Goal: Task Accomplishment & Management: Manage account settings

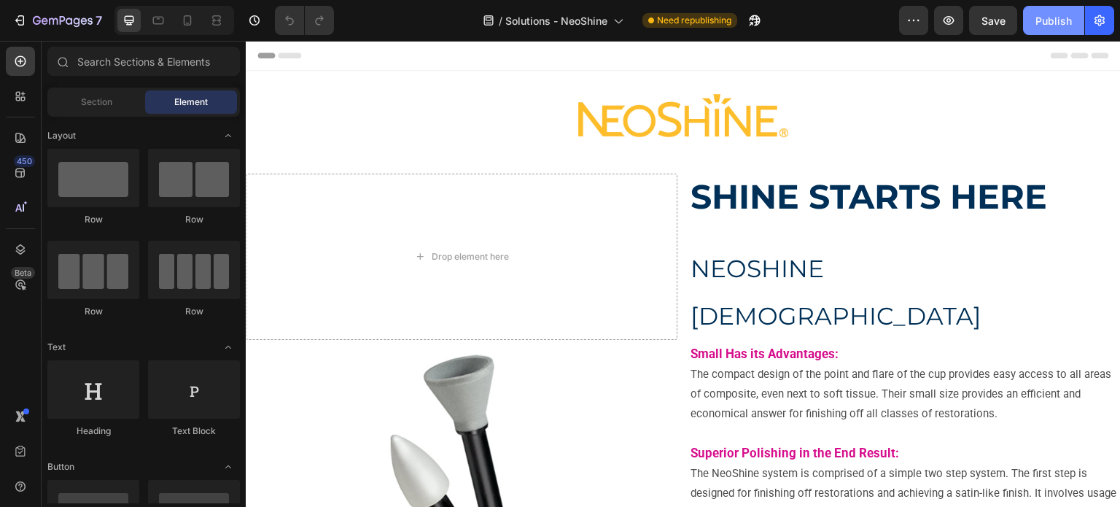
click at [1044, 17] on div "Publish" at bounding box center [1053, 20] width 36 height 15
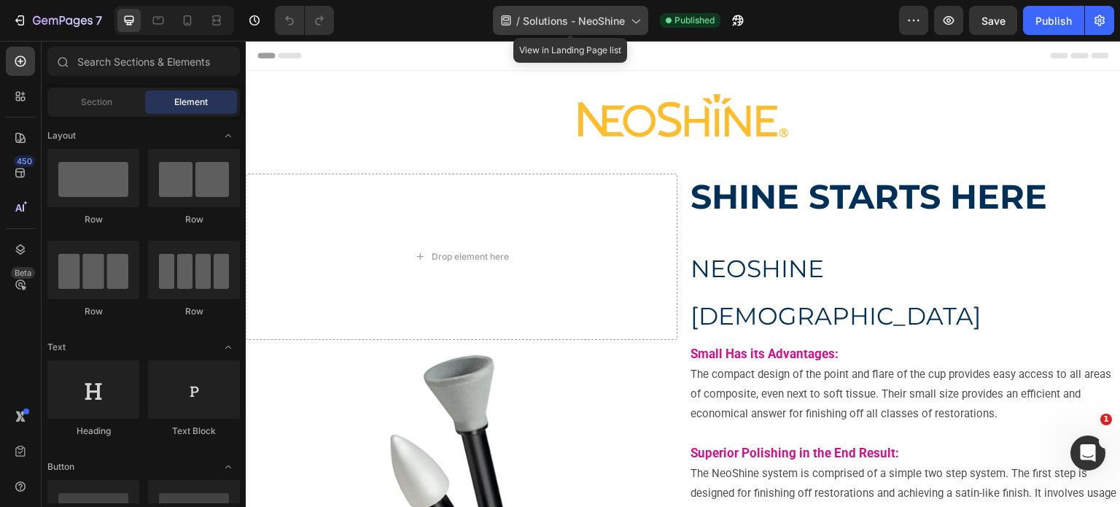
click at [633, 15] on icon at bounding box center [635, 20] width 15 height 15
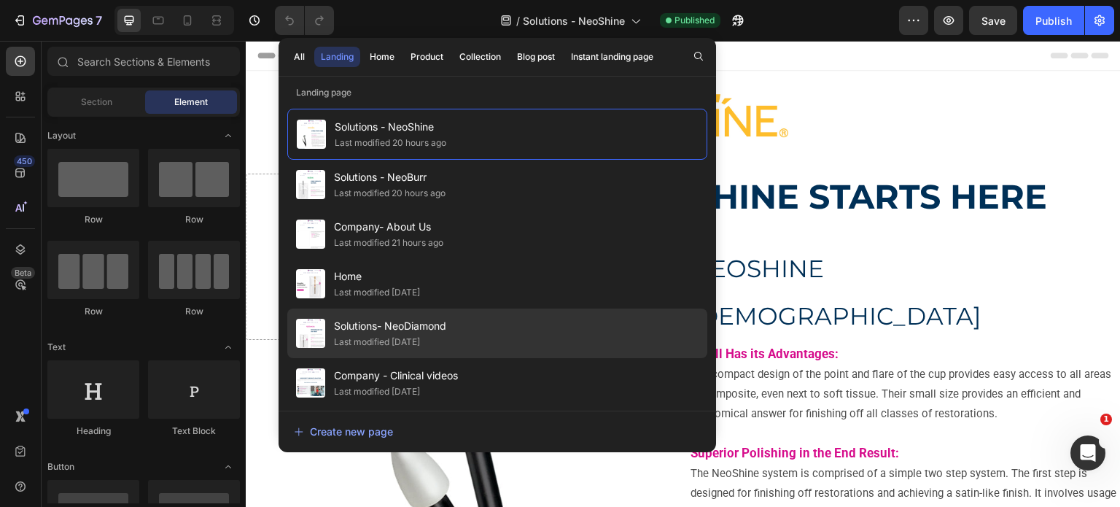
click at [420, 338] on div "Last modified 18 days ago" at bounding box center [377, 342] width 86 height 15
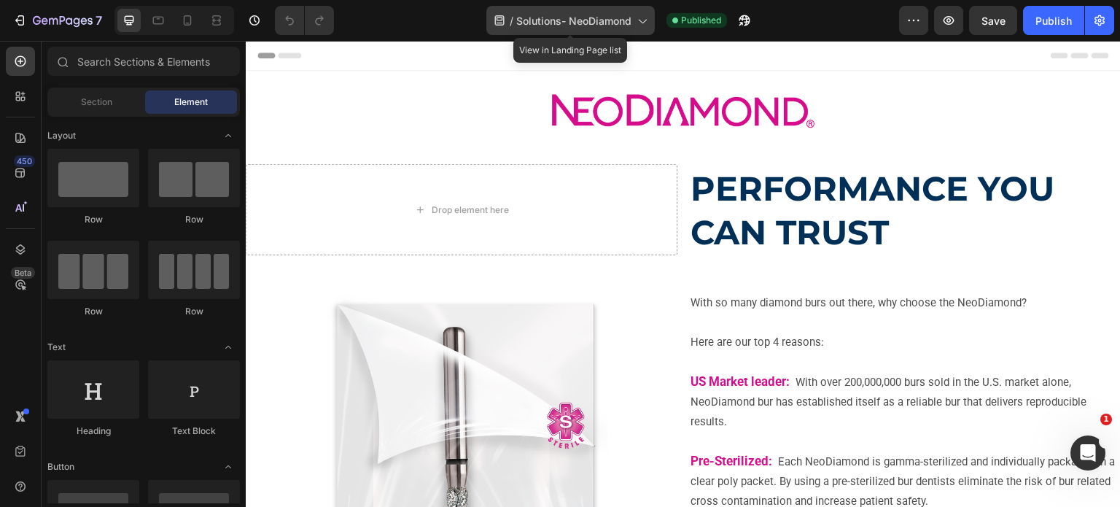
click at [639, 19] on icon at bounding box center [641, 20] width 15 height 15
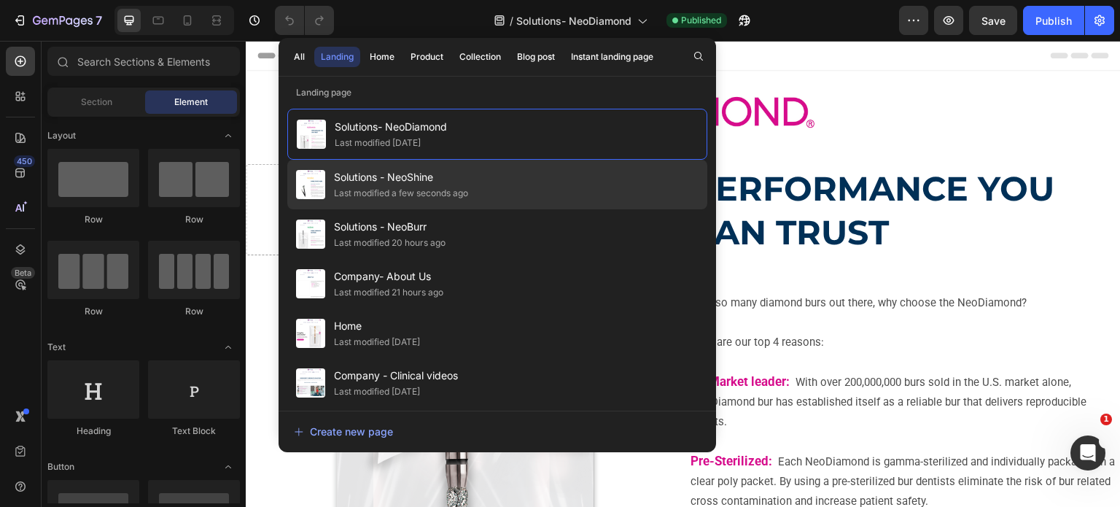
click at [434, 191] on div "Last modified a few seconds ago" at bounding box center [401, 193] width 134 height 15
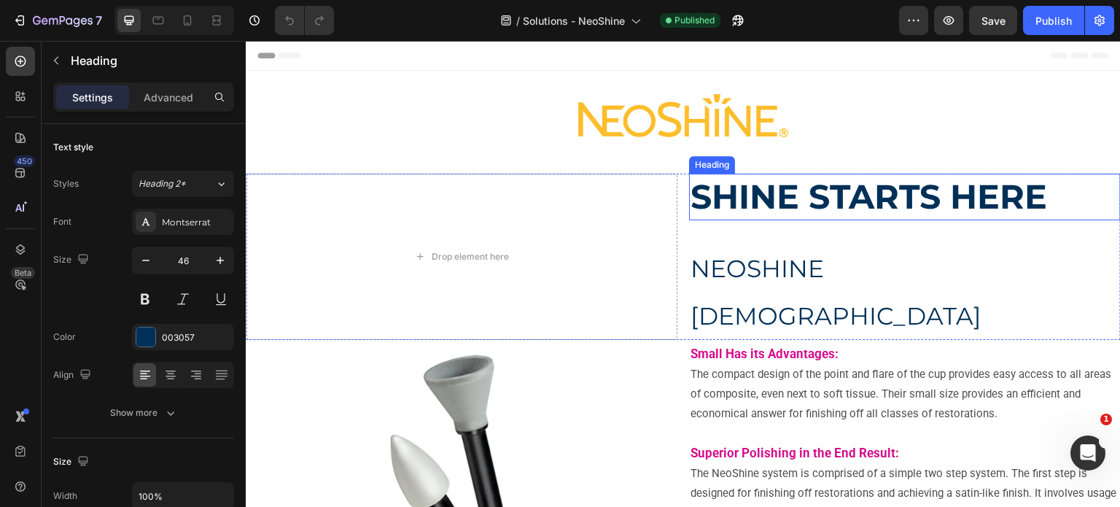
click at [817, 192] on strong "SHINE STARTS HERE" at bounding box center [868, 197] width 357 height 42
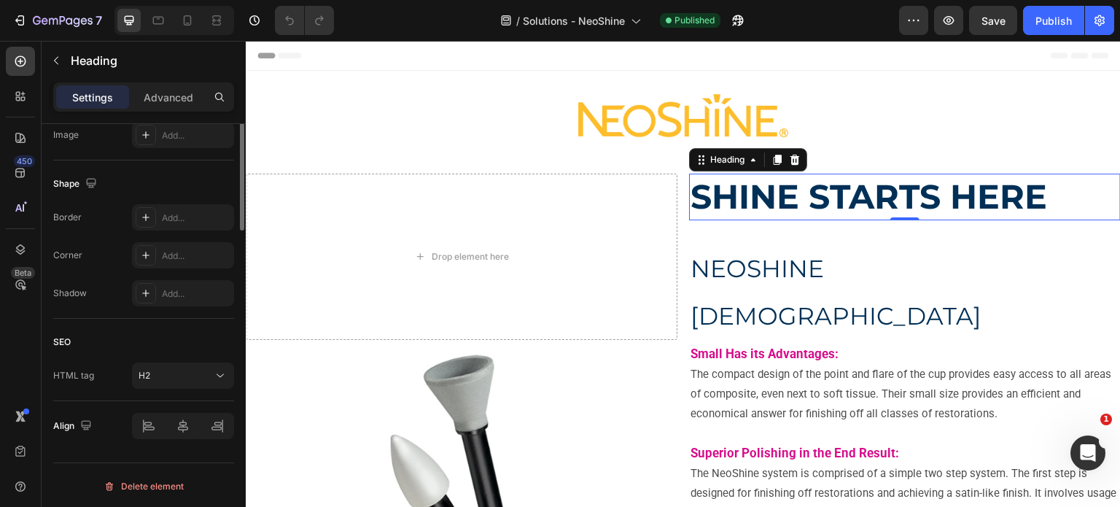
scroll to position [301, 0]
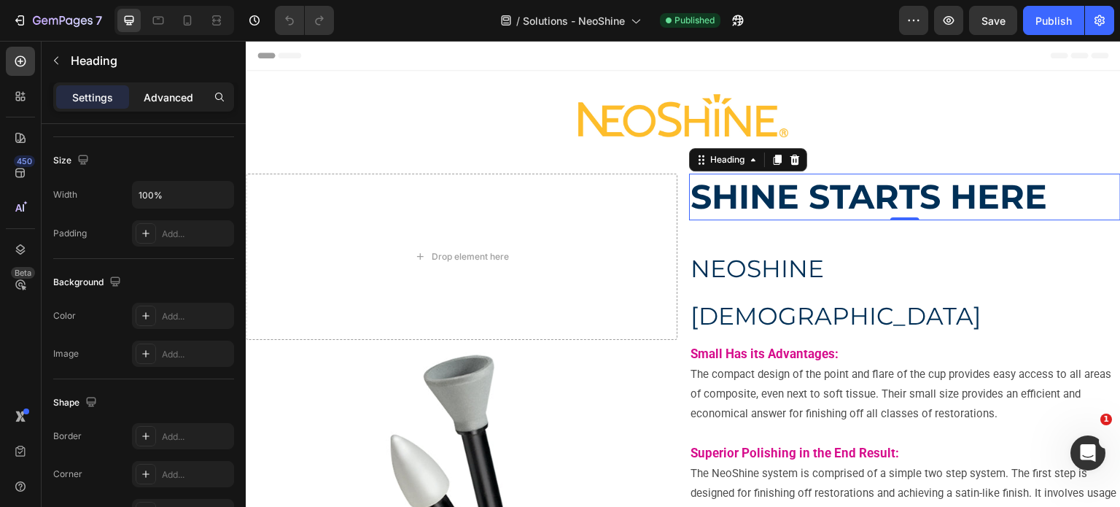
click at [164, 98] on p "Advanced" at bounding box center [169, 97] width 50 height 15
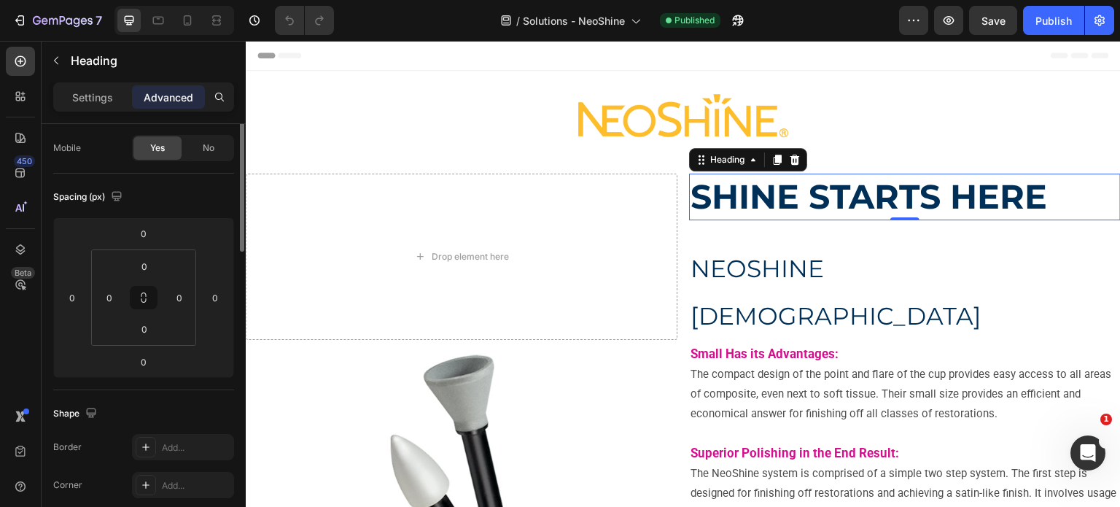
scroll to position [36, 0]
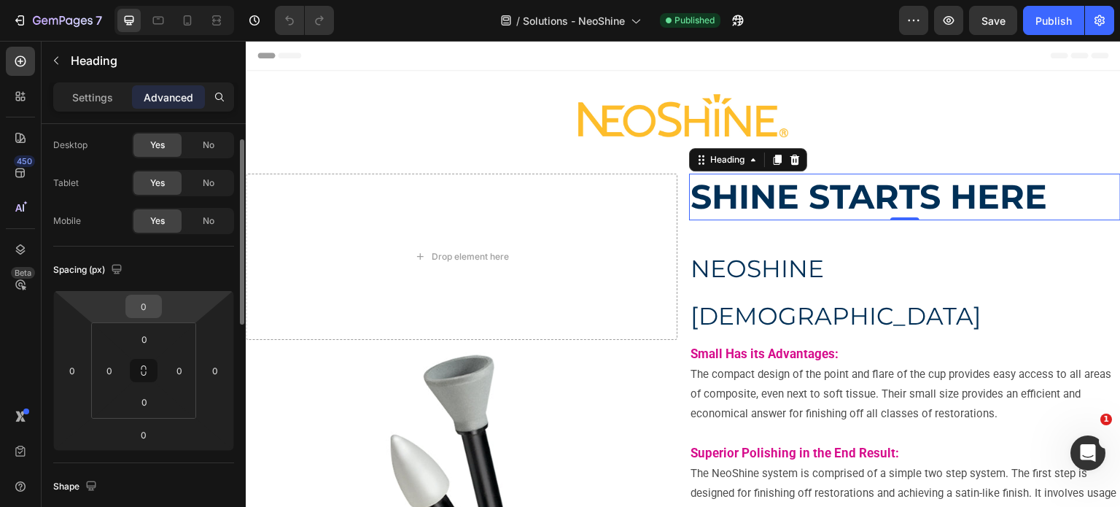
click at [147, 305] on input "0" at bounding box center [143, 306] width 29 height 22
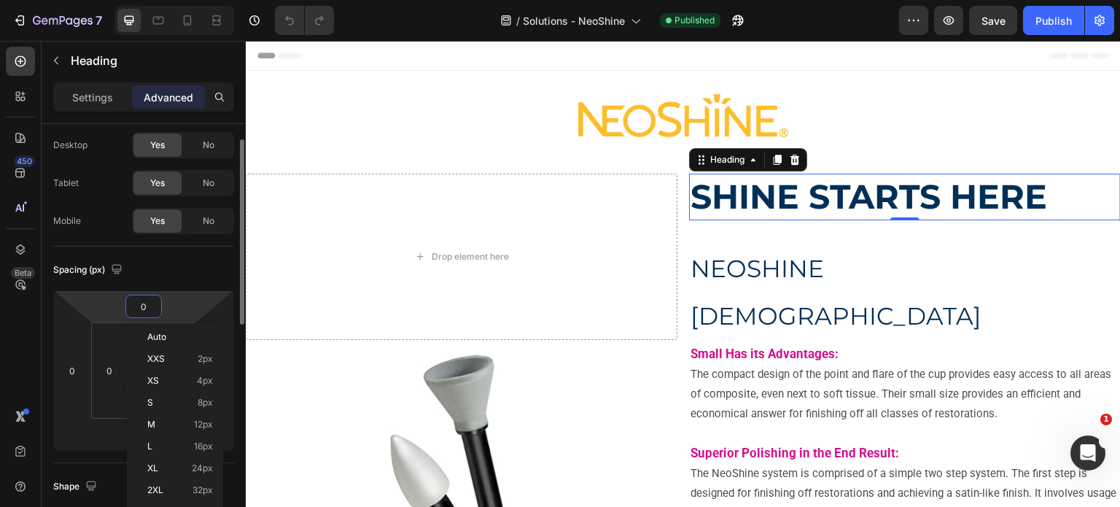
type input "2"
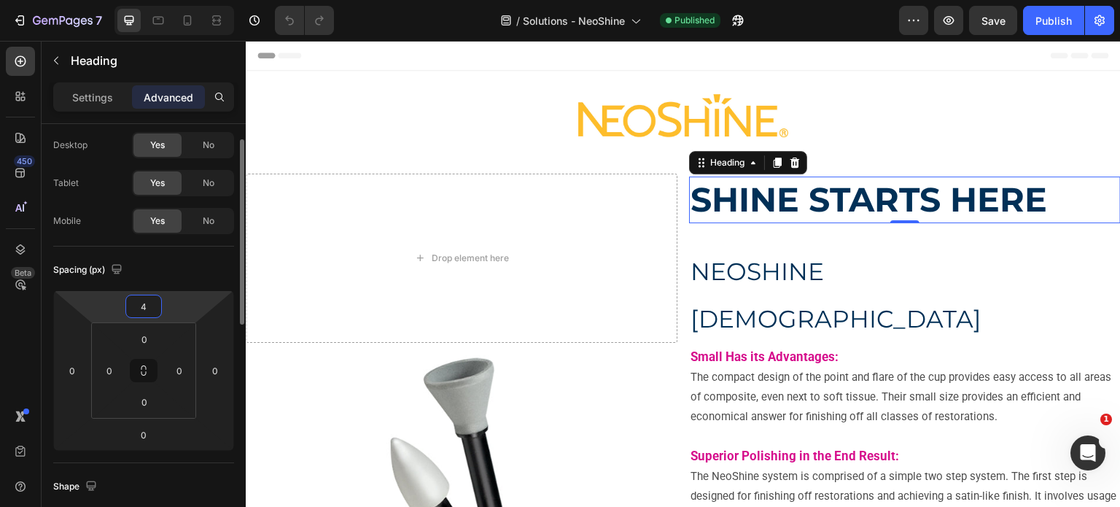
type input "4"
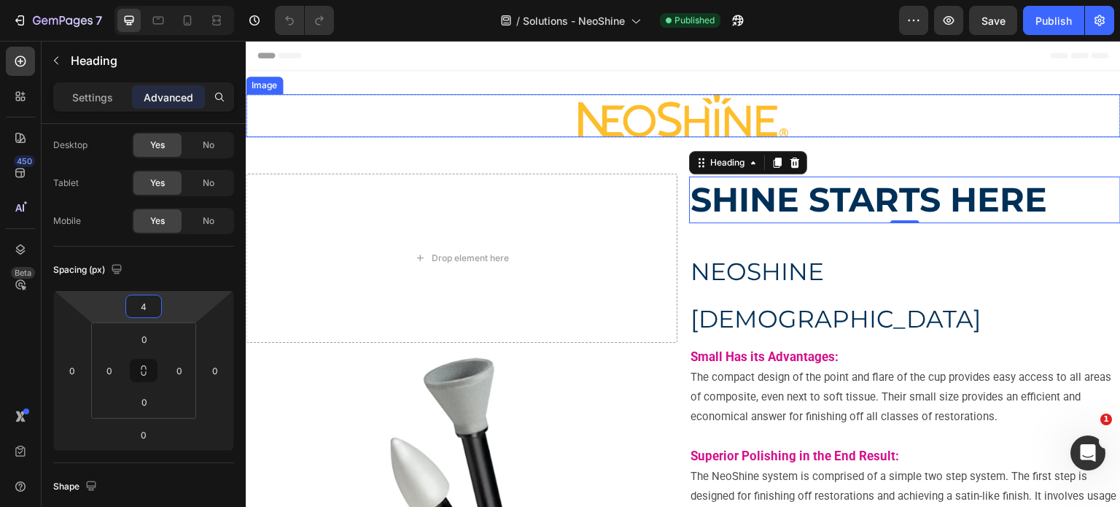
click at [820, 112] on div at bounding box center [683, 115] width 875 height 43
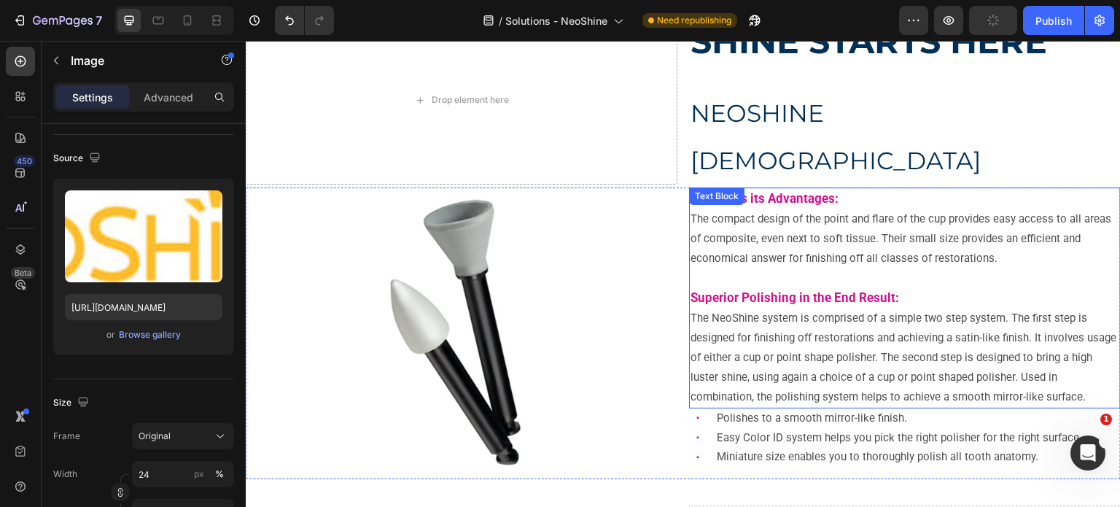
scroll to position [73, 0]
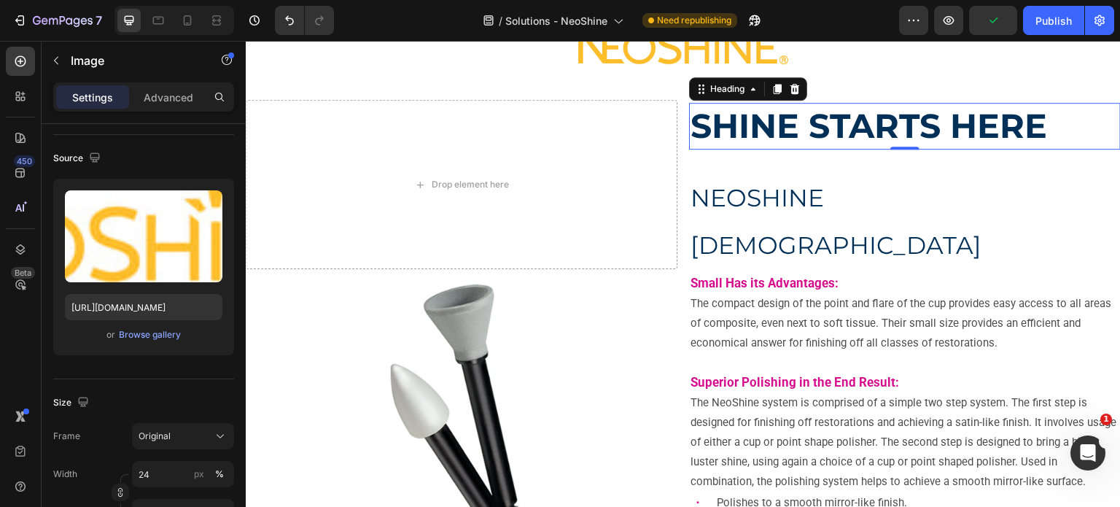
click at [760, 131] on strong "SHINE STARTS HERE" at bounding box center [868, 126] width 357 height 42
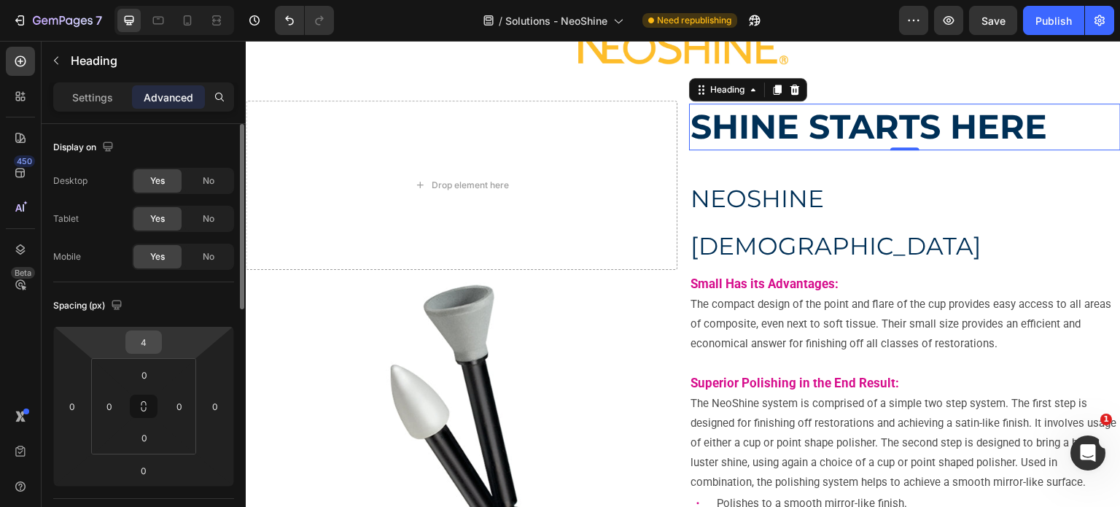
click at [152, 343] on input "4" at bounding box center [143, 342] width 29 height 22
type input "5"
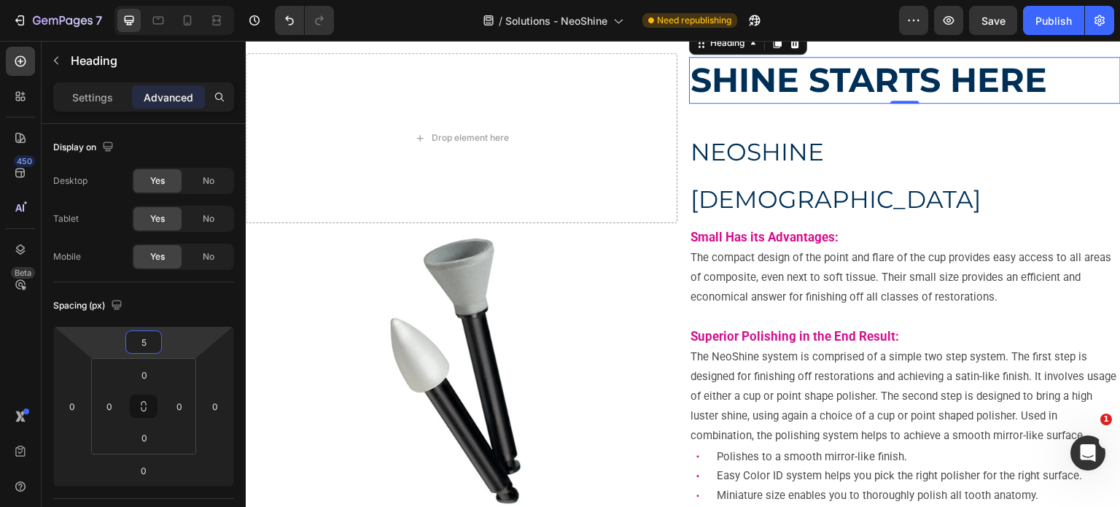
scroll to position [146, 0]
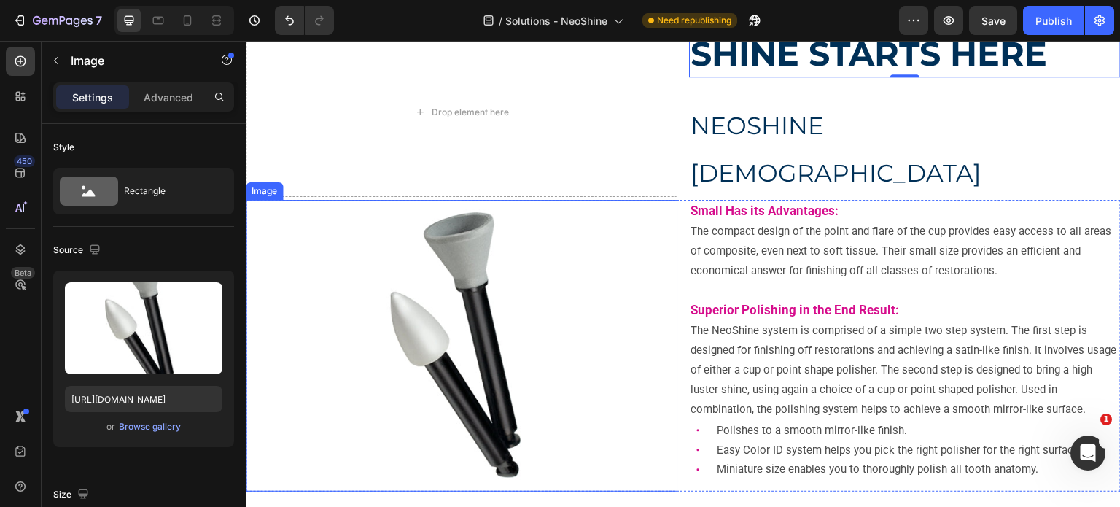
click at [592, 219] on img at bounding box center [462, 346] width 292 height 292
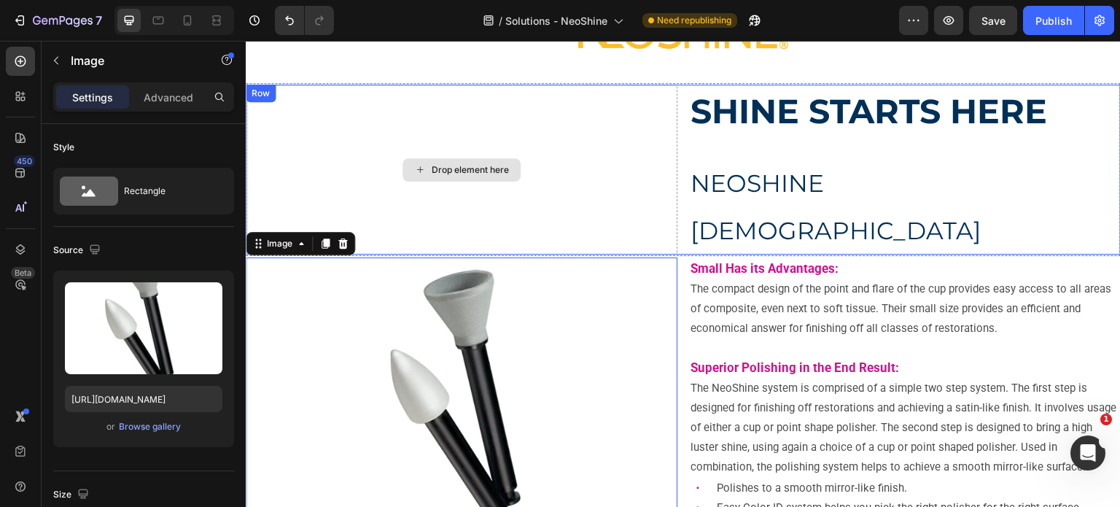
scroll to position [0, 0]
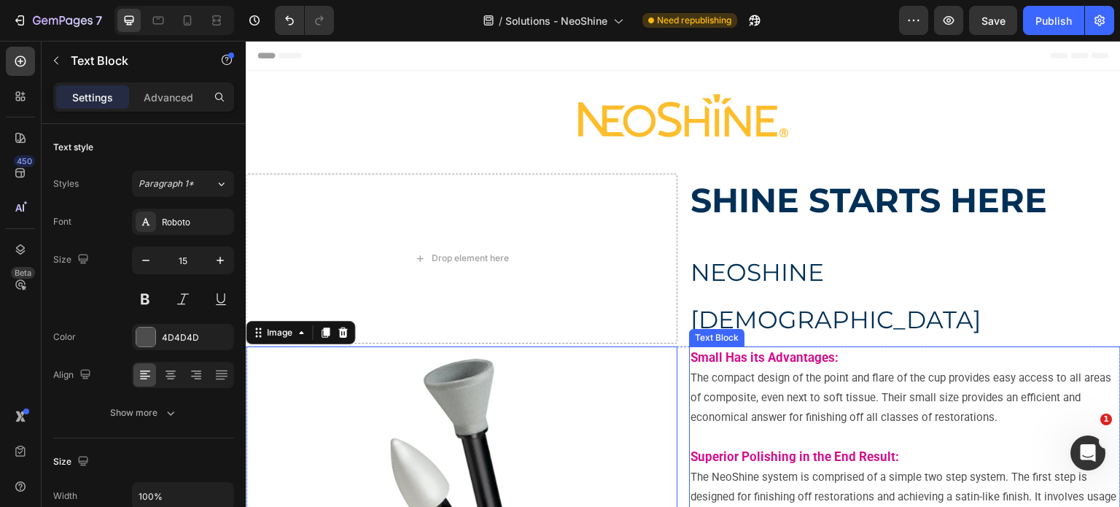
click at [728, 371] on span "The compact design of the point and flare of the cup provides easy access to al…" at bounding box center [900, 397] width 421 height 52
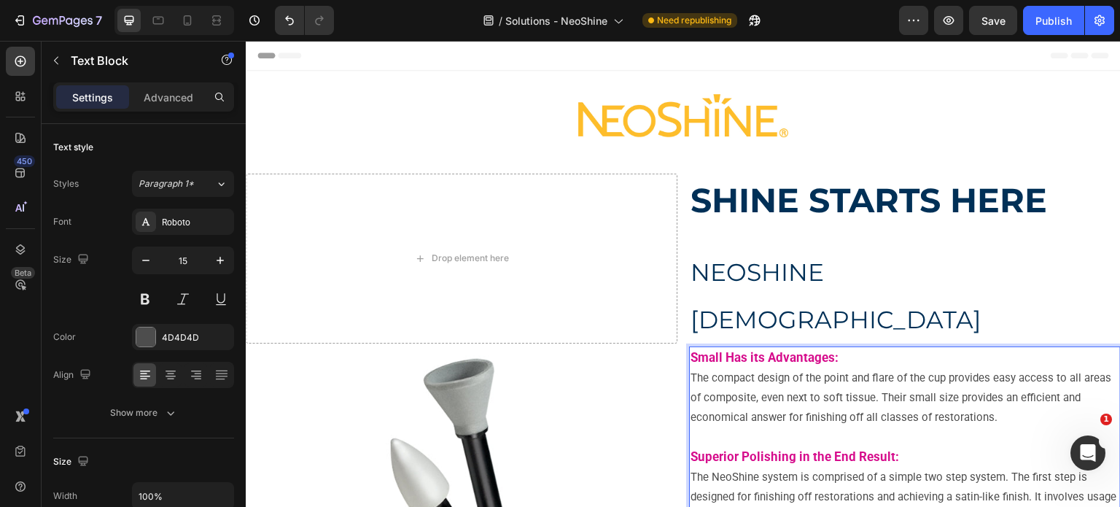
click at [710, 388] on p "The compact design of the point and flare of the cup provides easy access to al…" at bounding box center [904, 467] width 429 height 198
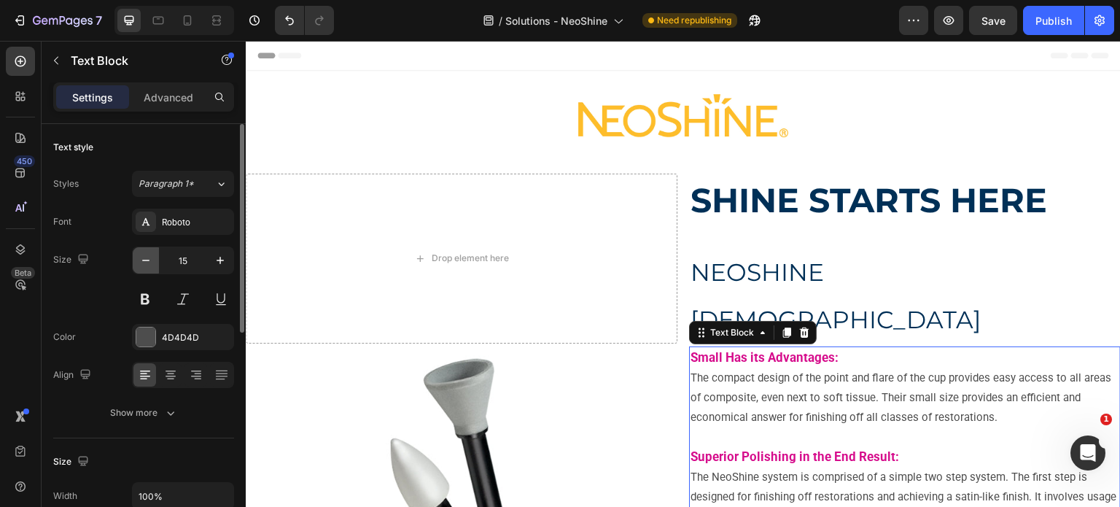
click at [144, 260] on icon "button" at bounding box center [145, 260] width 7 height 1
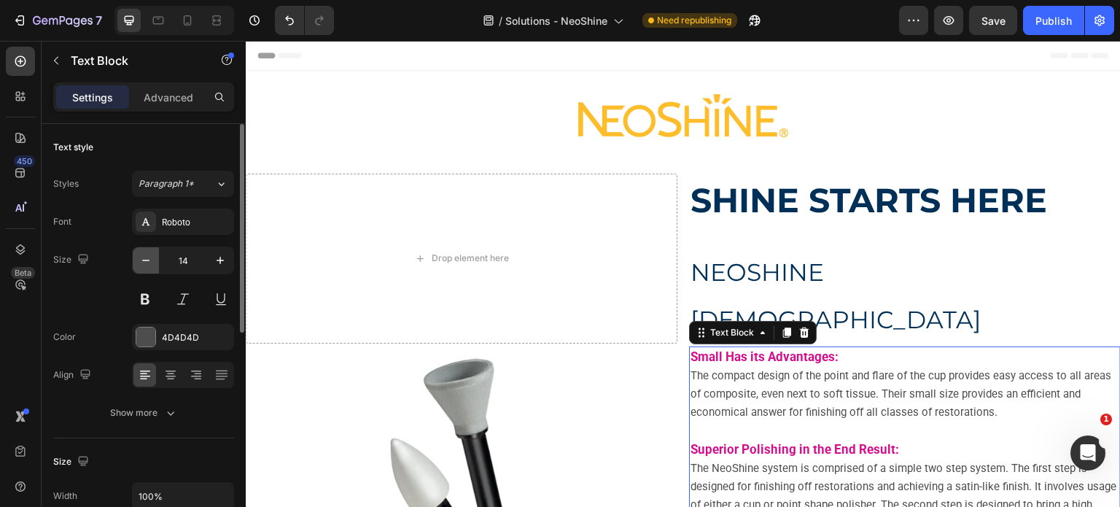
click at [147, 263] on icon "button" at bounding box center [146, 260] width 15 height 15
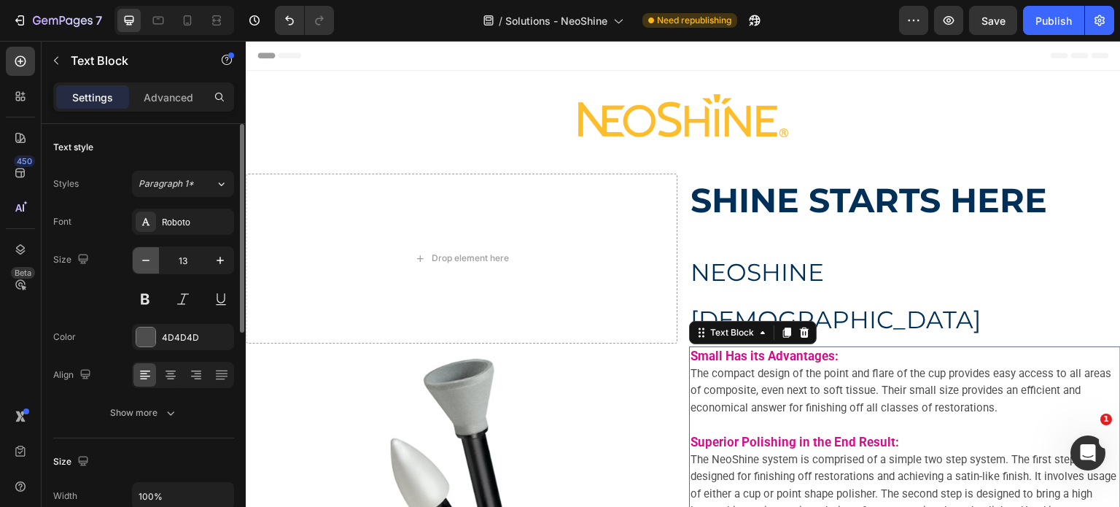
click at [147, 263] on icon "button" at bounding box center [146, 260] width 15 height 15
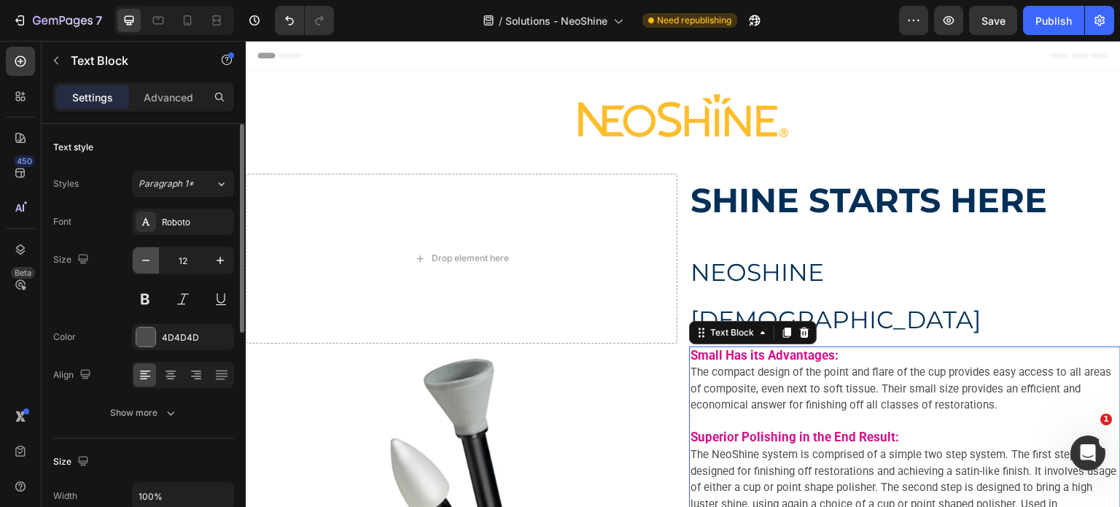
click at [147, 263] on icon "button" at bounding box center [146, 260] width 15 height 15
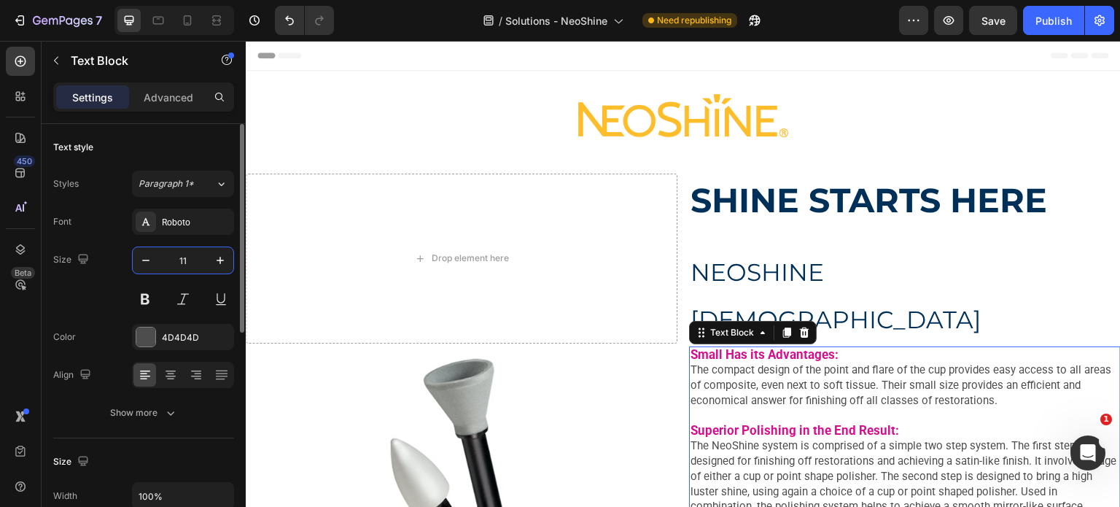
click at [168, 260] on input "11" at bounding box center [183, 260] width 48 height 26
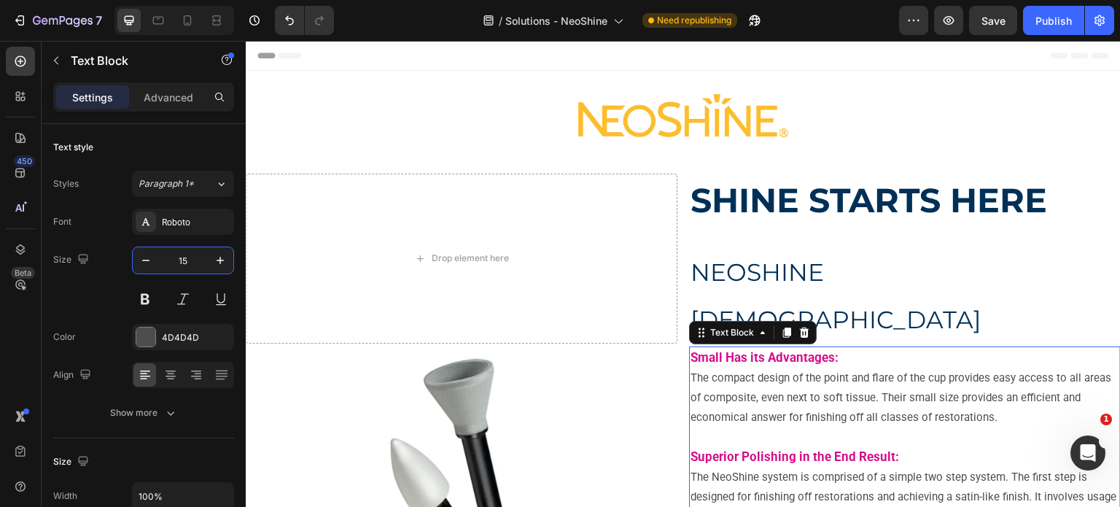
type input "15"
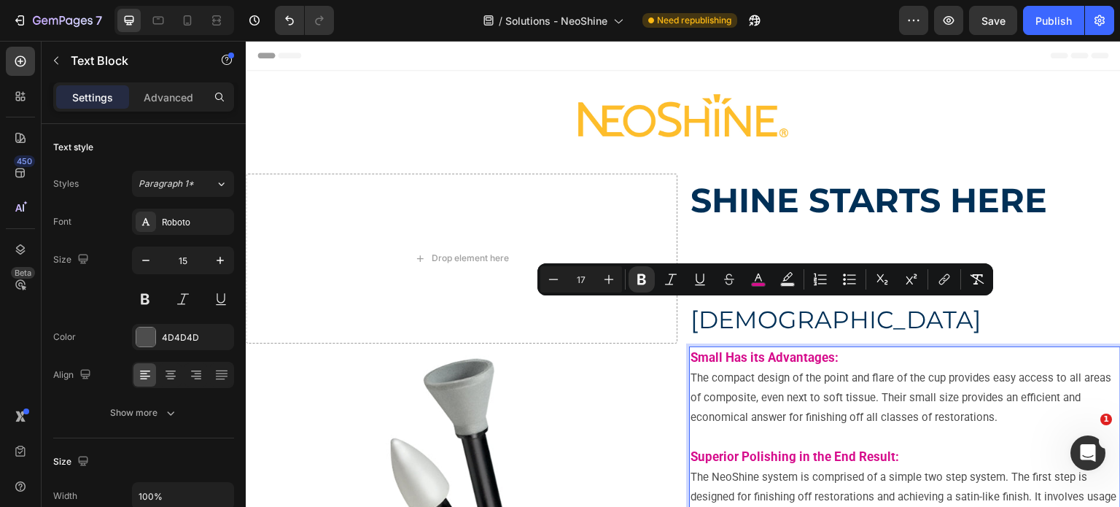
click at [725, 350] on strong "Has its Advantages:" at bounding box center [781, 357] width 113 height 15
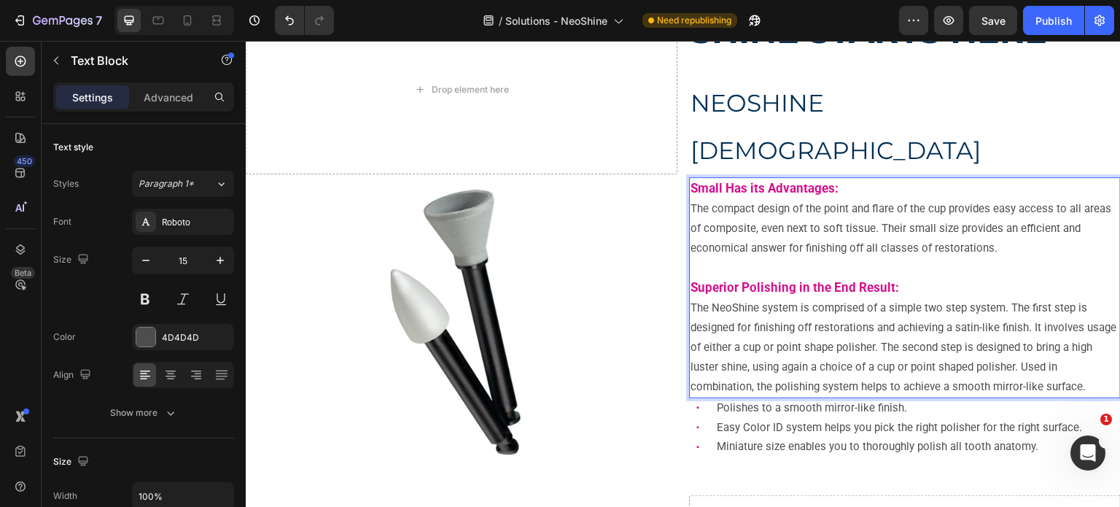
scroll to position [146, 0]
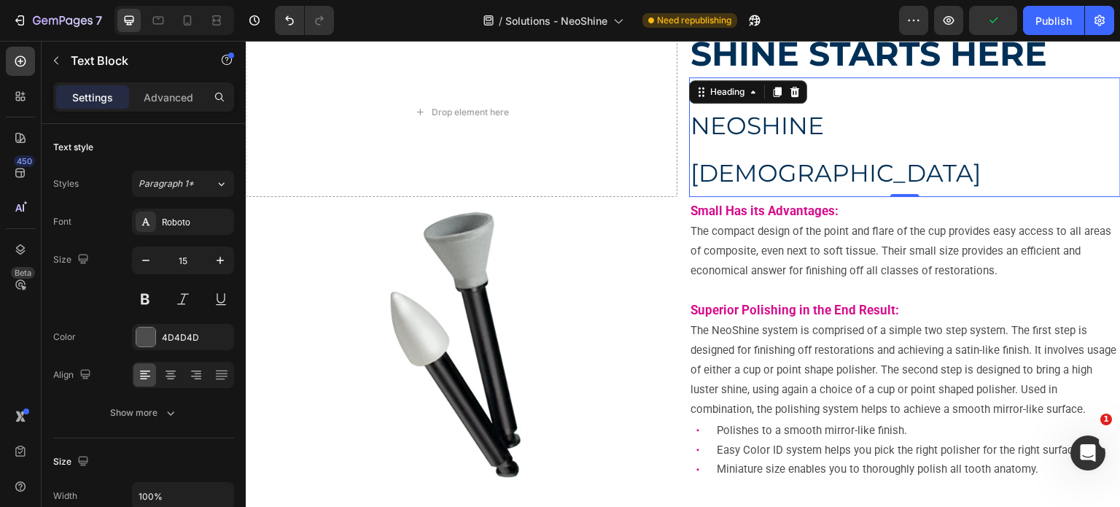
click at [741, 125] on span "NEOSHINE POLISHERS" at bounding box center [835, 149] width 291 height 77
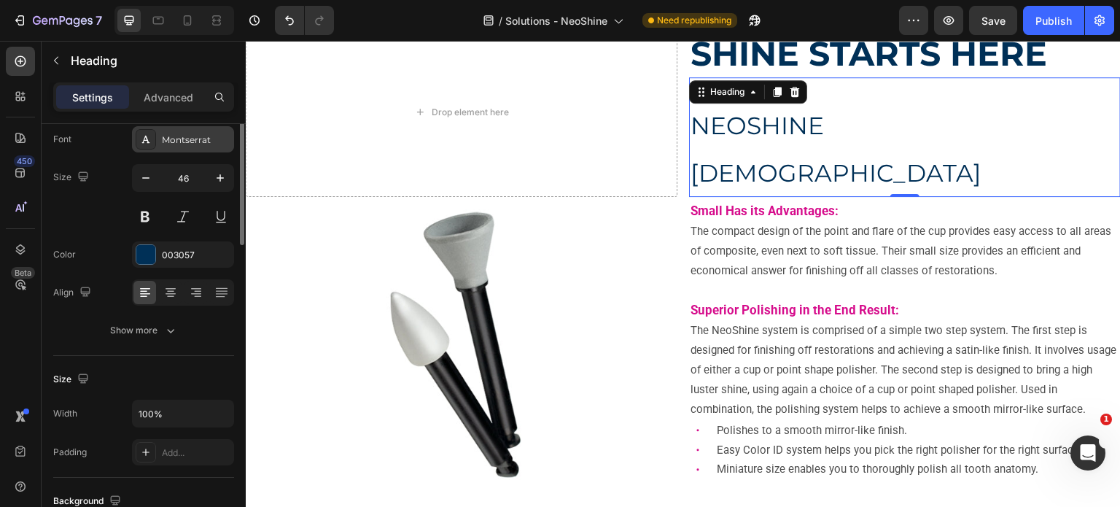
scroll to position [9, 0]
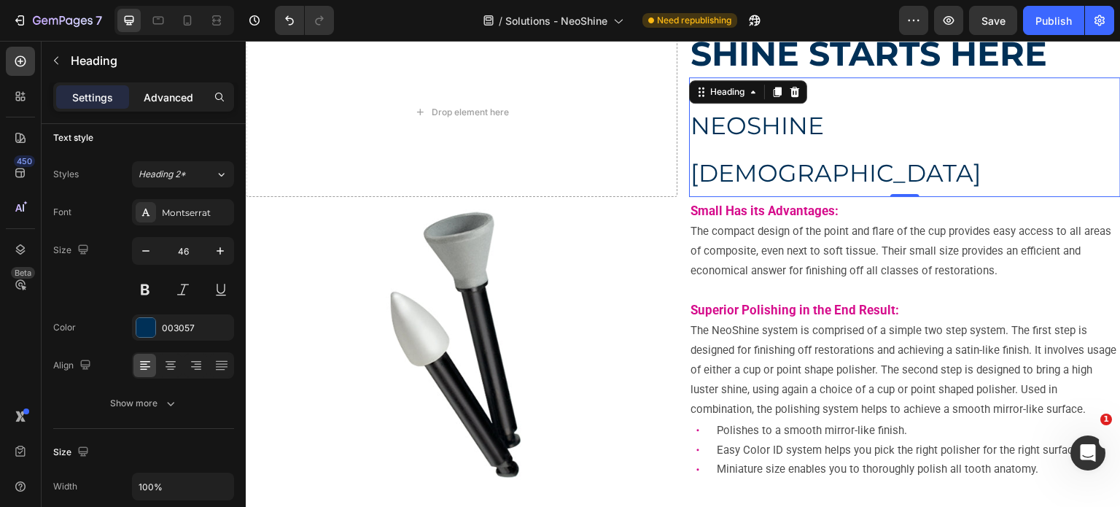
click at [157, 98] on p "Advanced" at bounding box center [169, 97] width 50 height 15
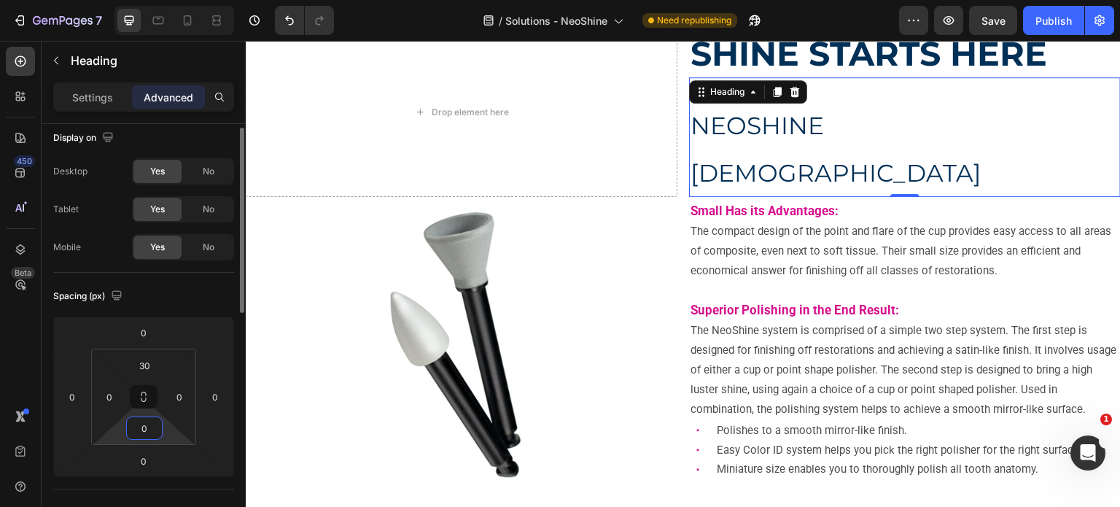
click at [141, 431] on input "0" at bounding box center [144, 428] width 29 height 22
type input "10"
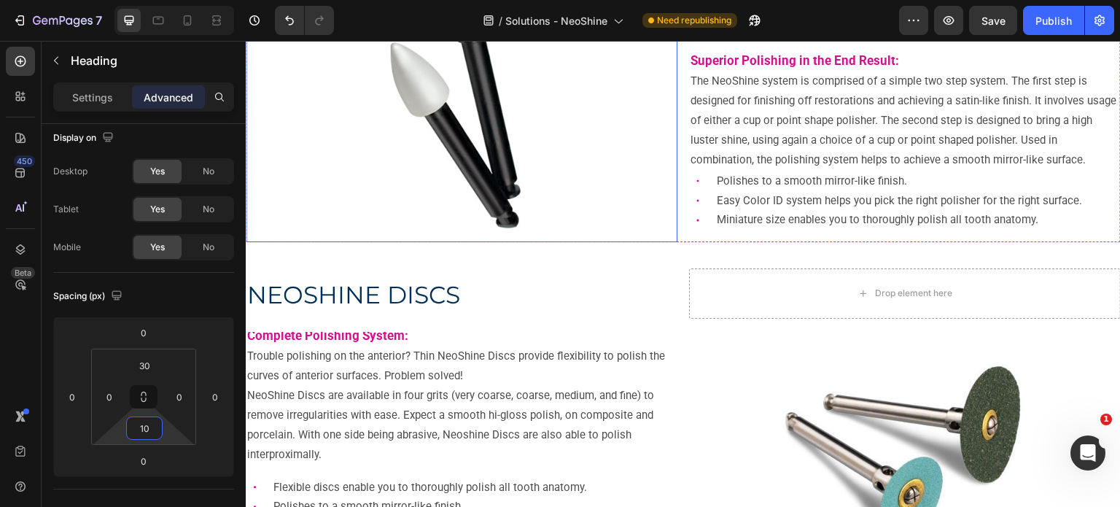
scroll to position [440, 0]
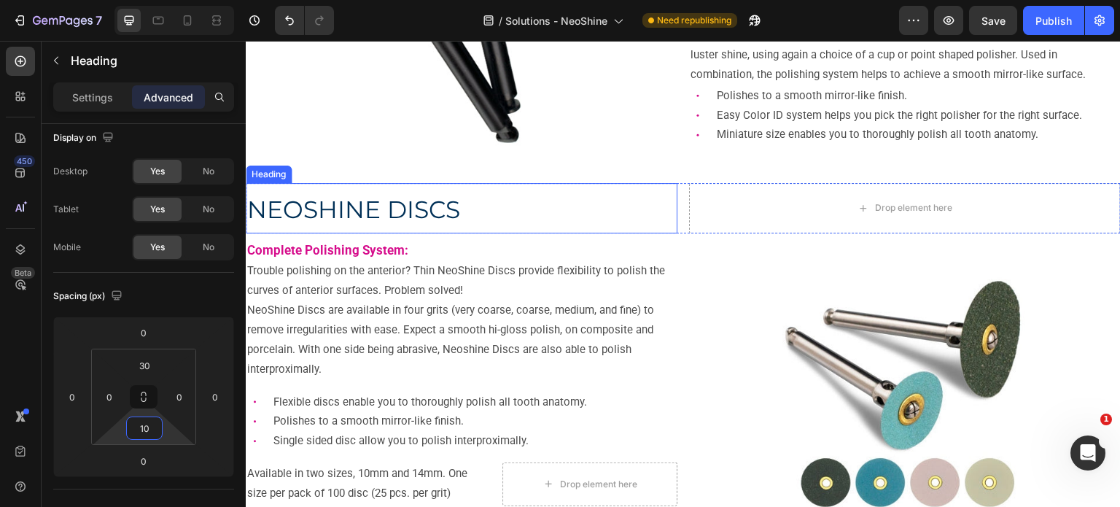
click at [397, 222] on span "NEOSHINE DISCS" at bounding box center [353, 209] width 213 height 29
click at [146, 428] on input "0" at bounding box center [144, 429] width 29 height 22
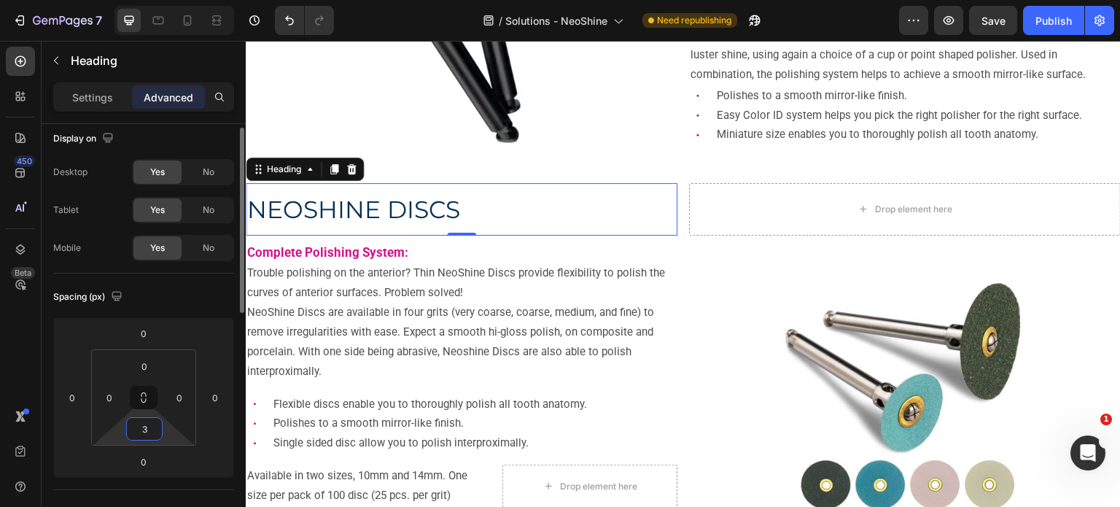
drag, startPoint x: 146, startPoint y: 428, endPoint x: 134, endPoint y: 428, distance: 11.7
click at [134, 428] on input "3" at bounding box center [144, 429] width 29 height 22
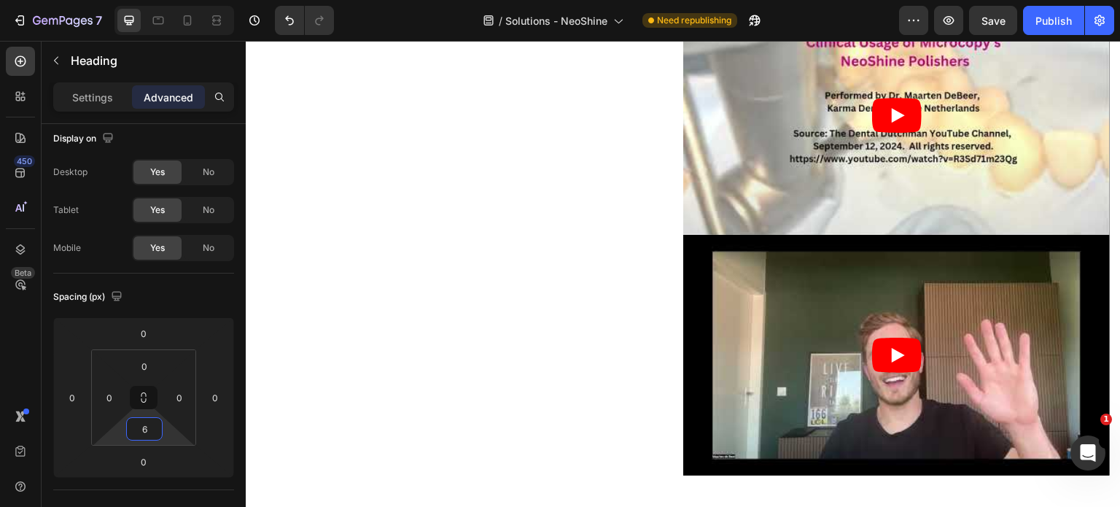
scroll to position [2336, 0]
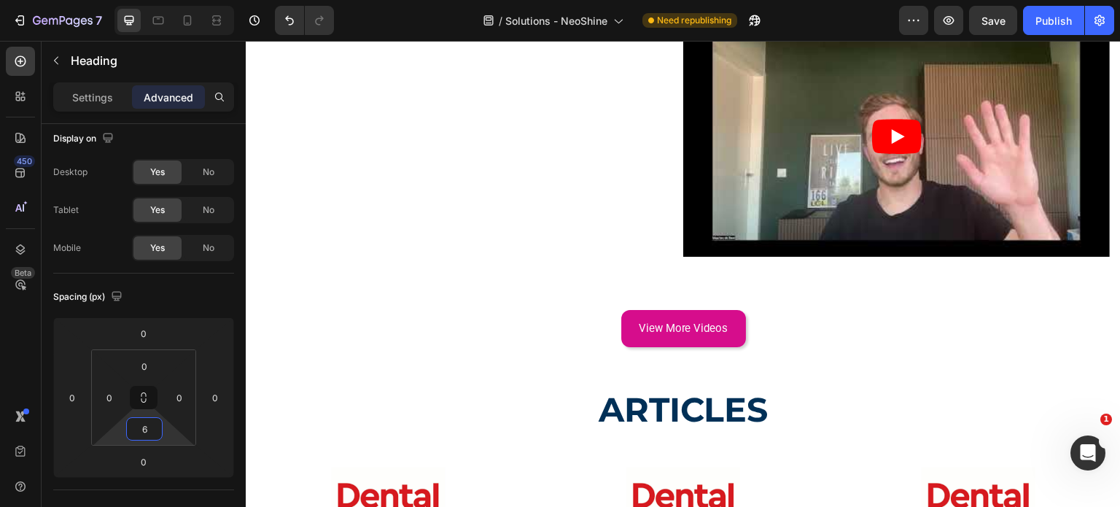
type input "6"
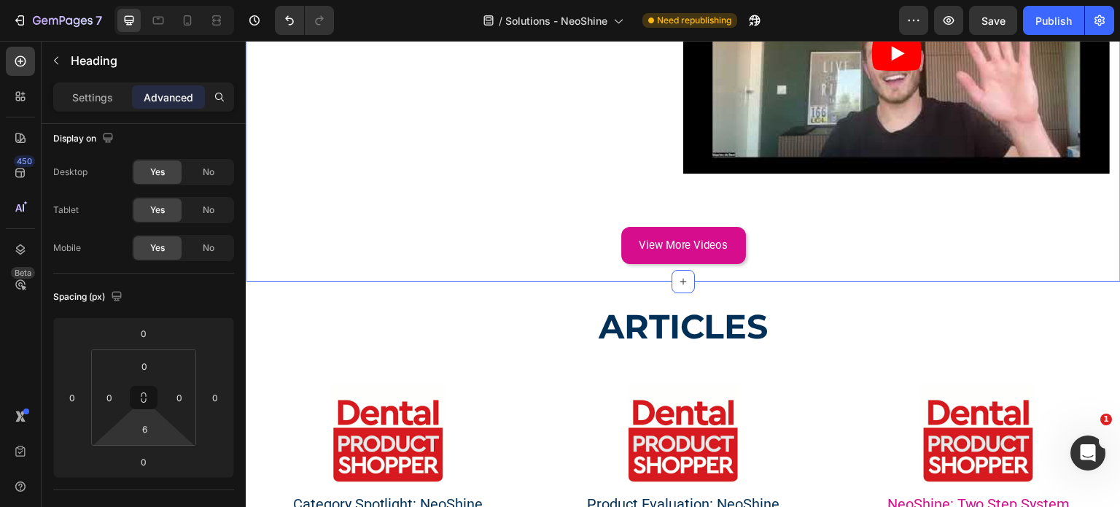
scroll to position [2482, 0]
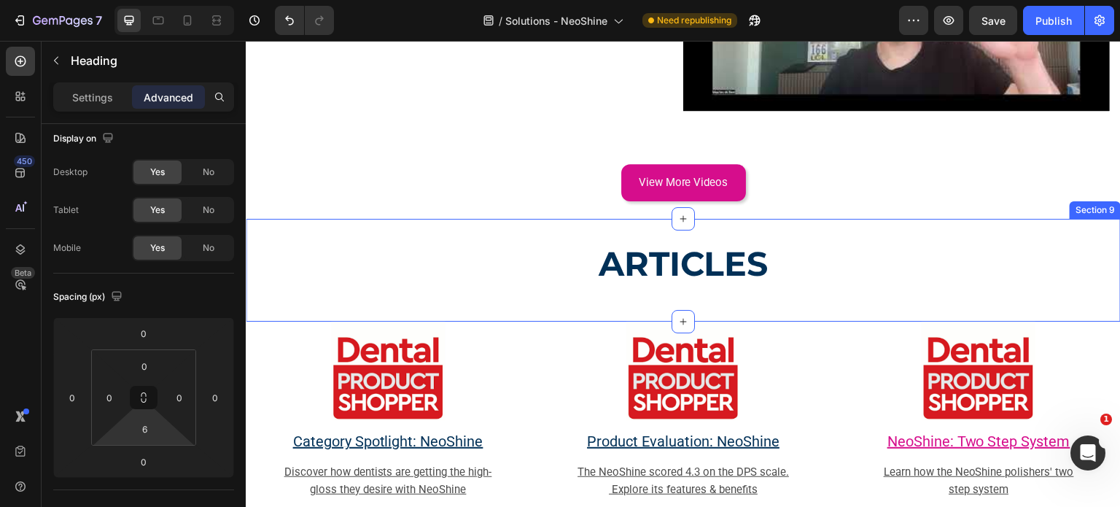
click at [785, 226] on div "ARTICLES Heading" at bounding box center [683, 256] width 875 height 61
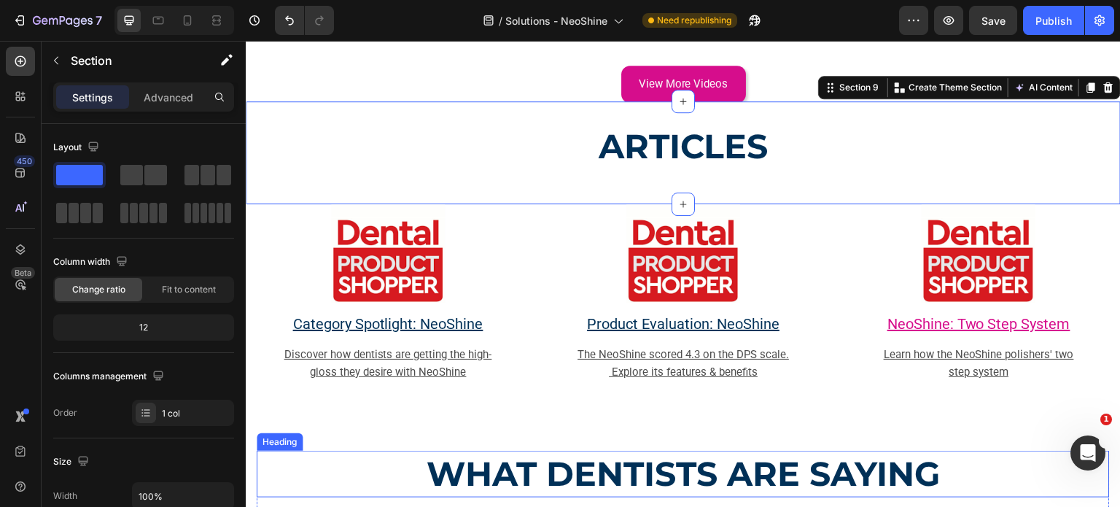
scroll to position [2555, 0]
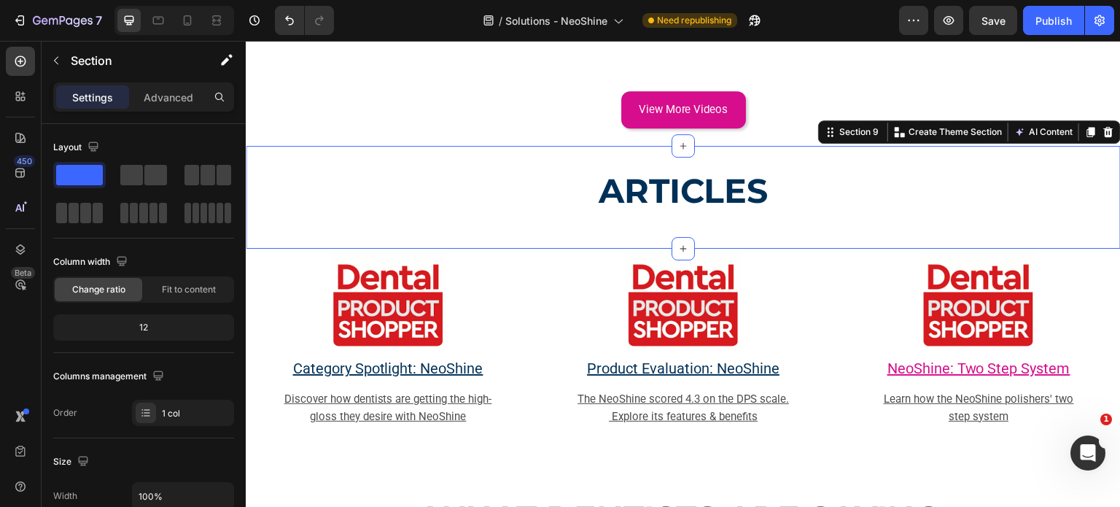
click at [815, 228] on div "ARTICLES Heading Section 9 Create Theme Section AI Content Write with GemAI Wha…" at bounding box center [683, 198] width 875 height 104
click at [167, 101] on p "Advanced" at bounding box center [169, 97] width 50 height 15
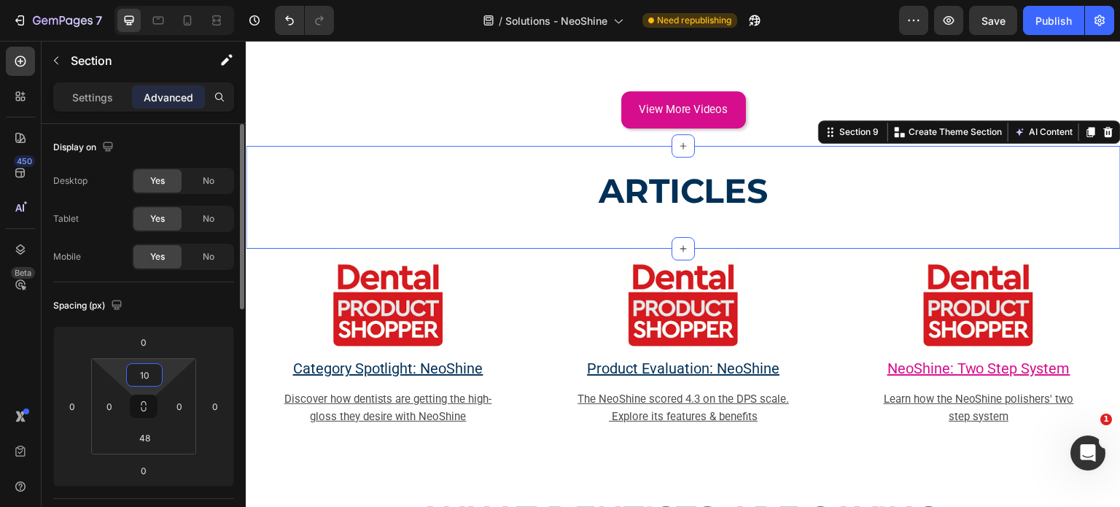
click at [146, 375] on input "10" at bounding box center [144, 375] width 29 height 22
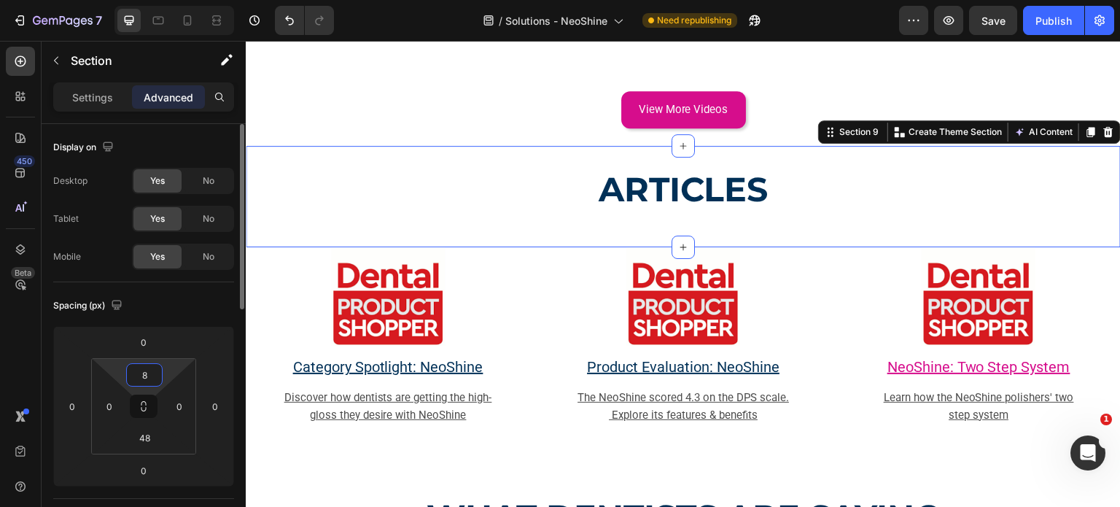
drag, startPoint x: 146, startPoint y: 375, endPoint x: 125, endPoint y: 381, distance: 21.0
click at [126, 381] on div "8" at bounding box center [144, 374] width 36 height 23
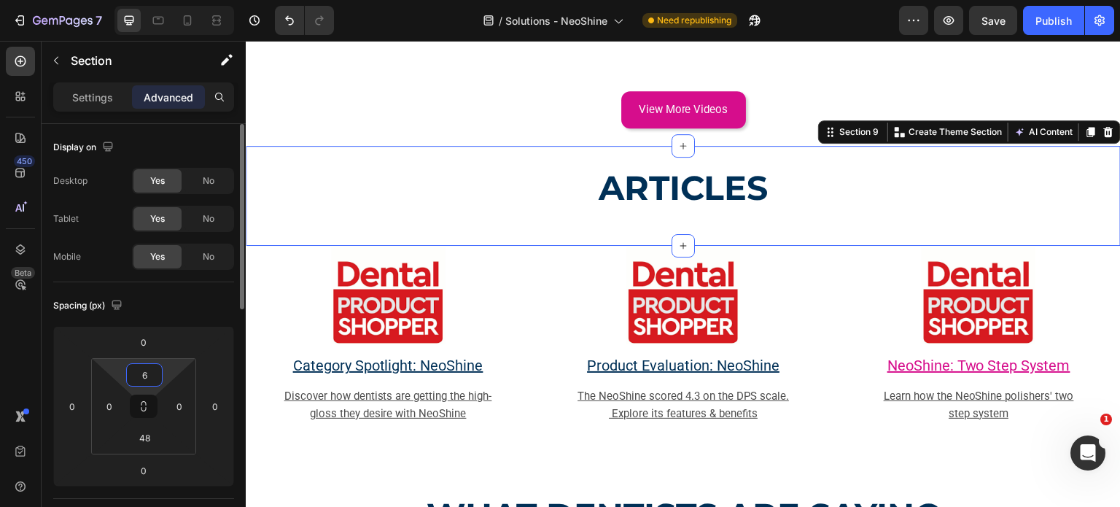
click at [138, 376] on input "6" at bounding box center [144, 375] width 29 height 22
drag, startPoint x: 138, startPoint y: 376, endPoint x: 164, endPoint y: 372, distance: 26.6
click at [164, 372] on div "6 0 48 0" at bounding box center [143, 406] width 105 height 96
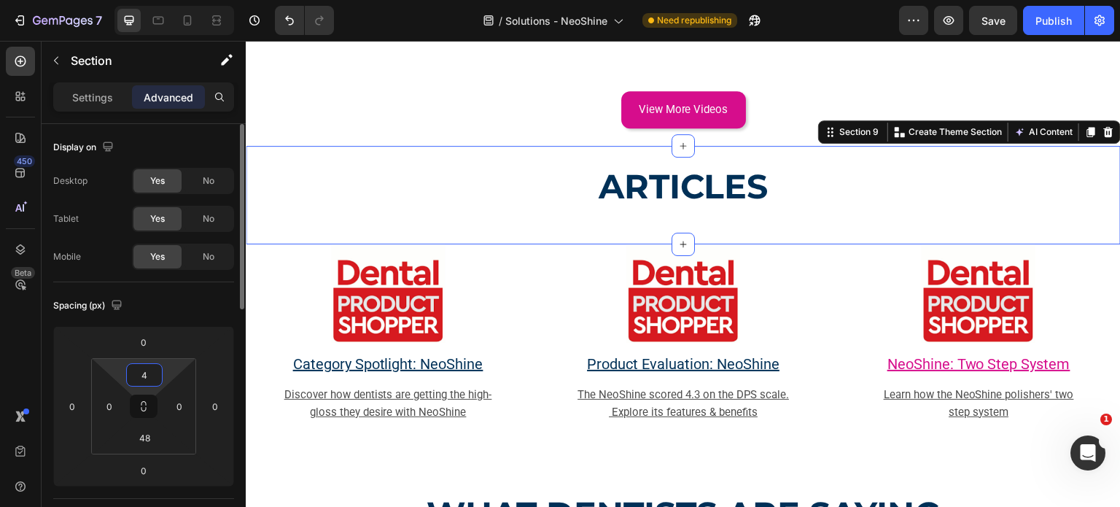
drag, startPoint x: 155, startPoint y: 375, endPoint x: 128, endPoint y: 373, distance: 26.4
click at [128, 373] on div "4" at bounding box center [144, 374] width 36 height 23
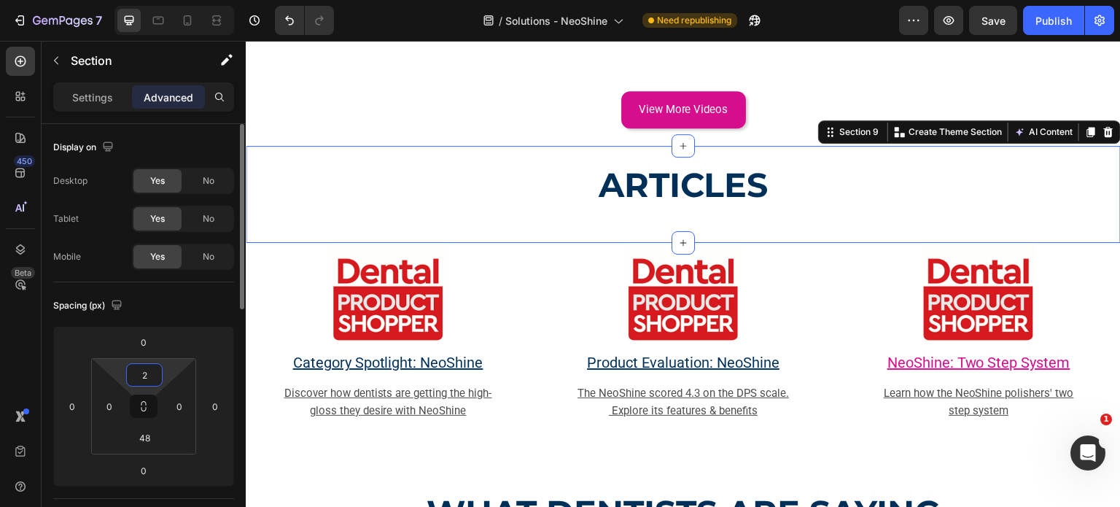
drag, startPoint x: 149, startPoint y: 375, endPoint x: 137, endPoint y: 375, distance: 11.7
click at [137, 375] on input "2" at bounding box center [144, 375] width 29 height 22
type input "0"
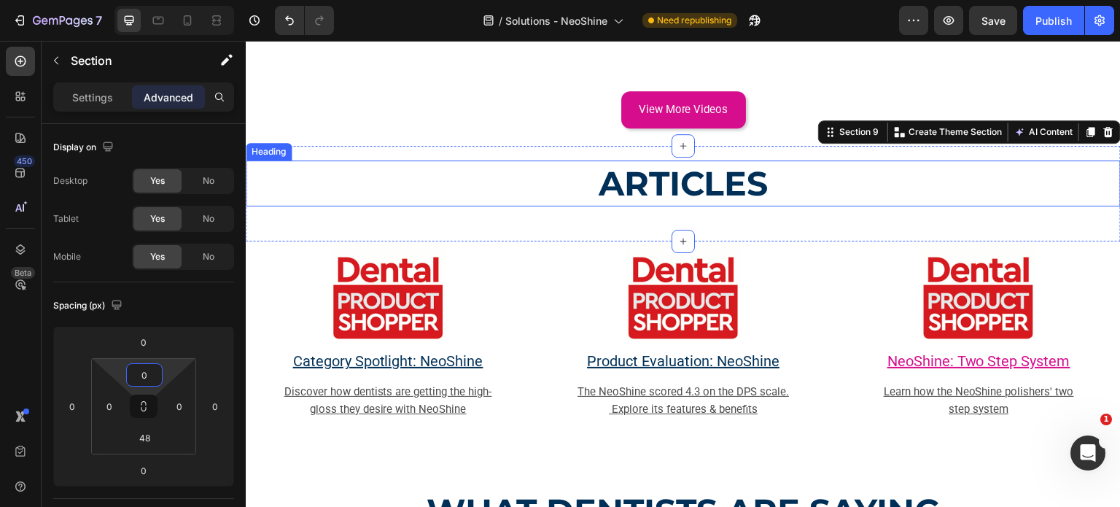
click at [631, 184] on h2 "ARTICLES" at bounding box center [683, 183] width 875 height 47
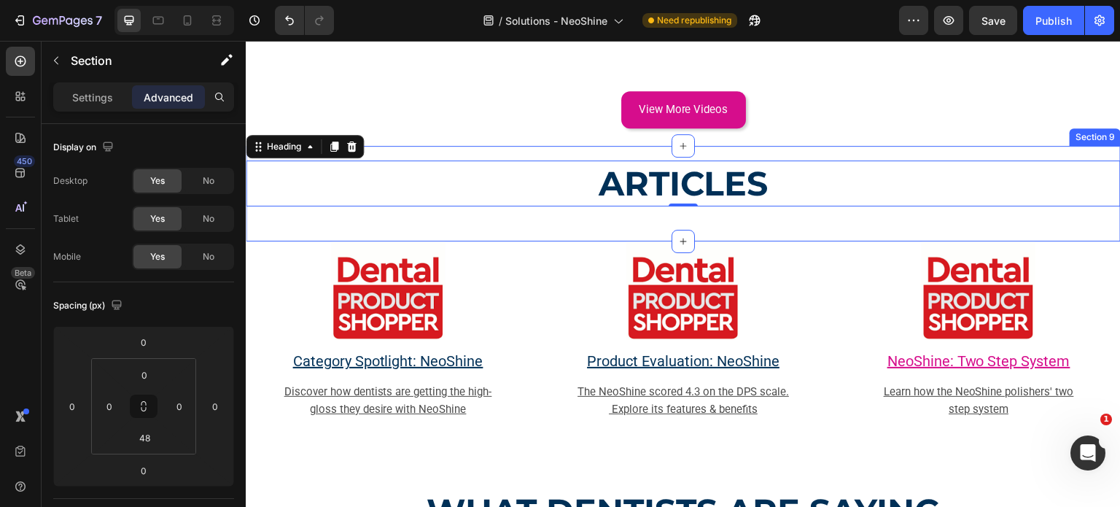
click at [631, 212] on div "ARTICLES Heading 0 Section 9" at bounding box center [683, 194] width 875 height 96
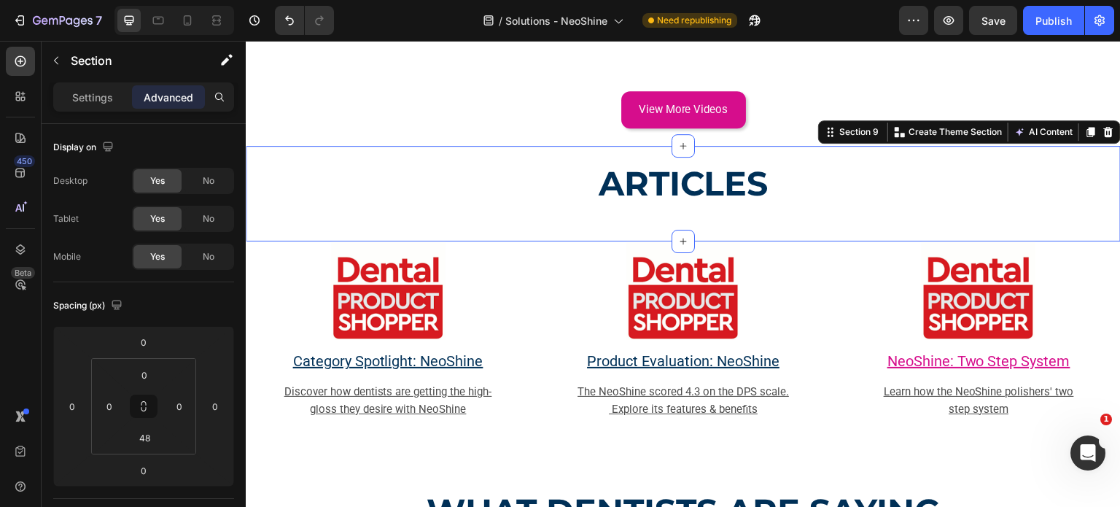
click at [640, 207] on div "ARTICLES Heading Section 9 Create Theme Section AI Content Write with GemAI Wha…" at bounding box center [683, 194] width 875 height 96
click at [151, 437] on input "48" at bounding box center [144, 438] width 29 height 22
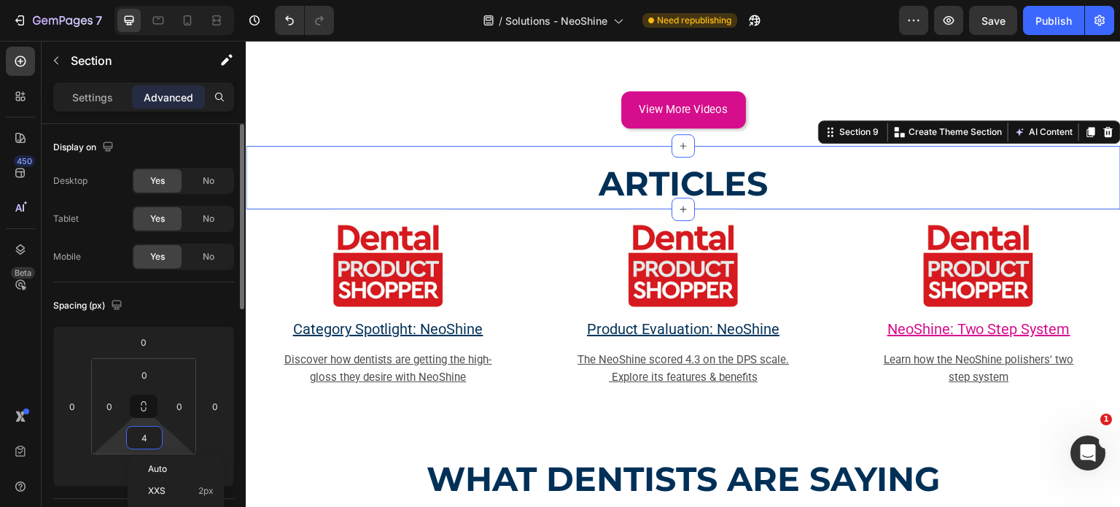
type input "40"
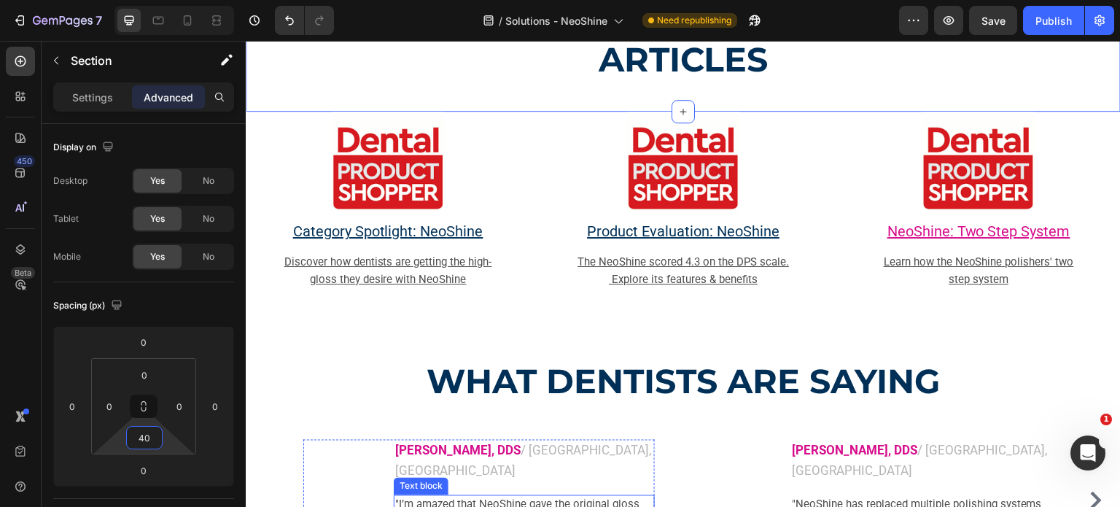
scroll to position [2701, 0]
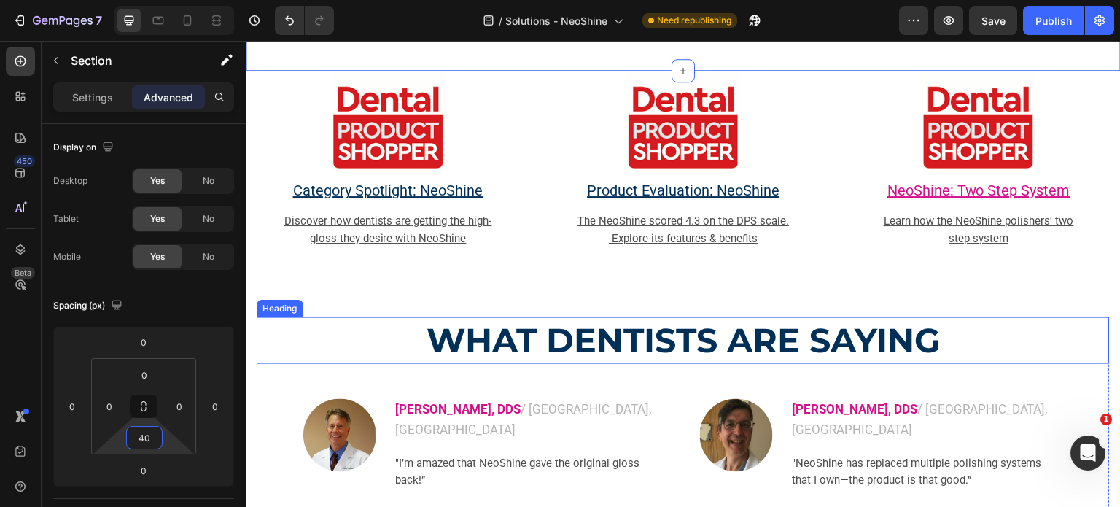
click at [663, 326] on strong "WHAT DENTISTS ARE SAYING" at bounding box center [683, 340] width 513 height 42
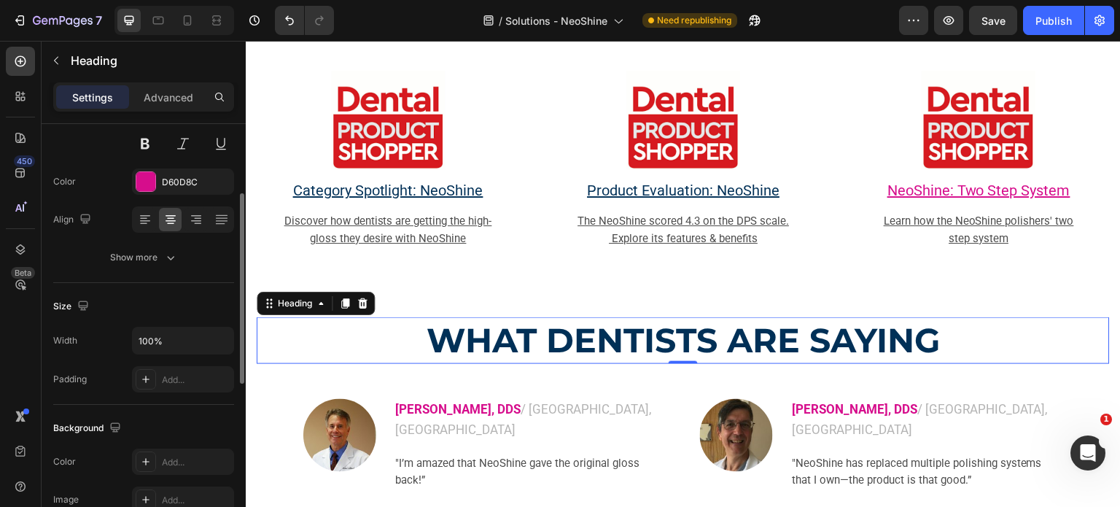
scroll to position [9, 0]
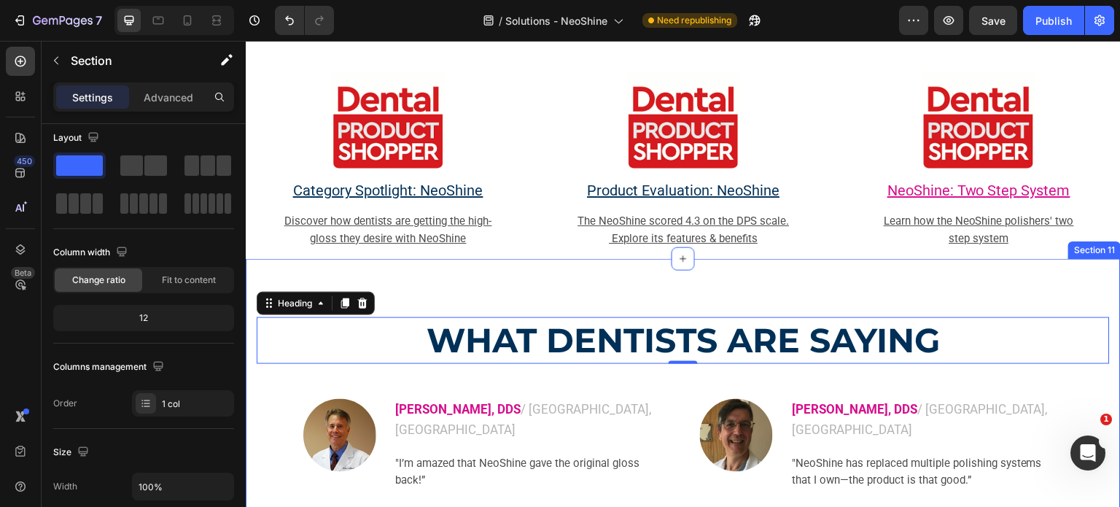
click at [592, 295] on div "WHAT DENTISTS ARE SAYING Heading 0 Image Michael Lamarche, DDS / WA, United Sta…" at bounding box center [683, 447] width 875 height 377
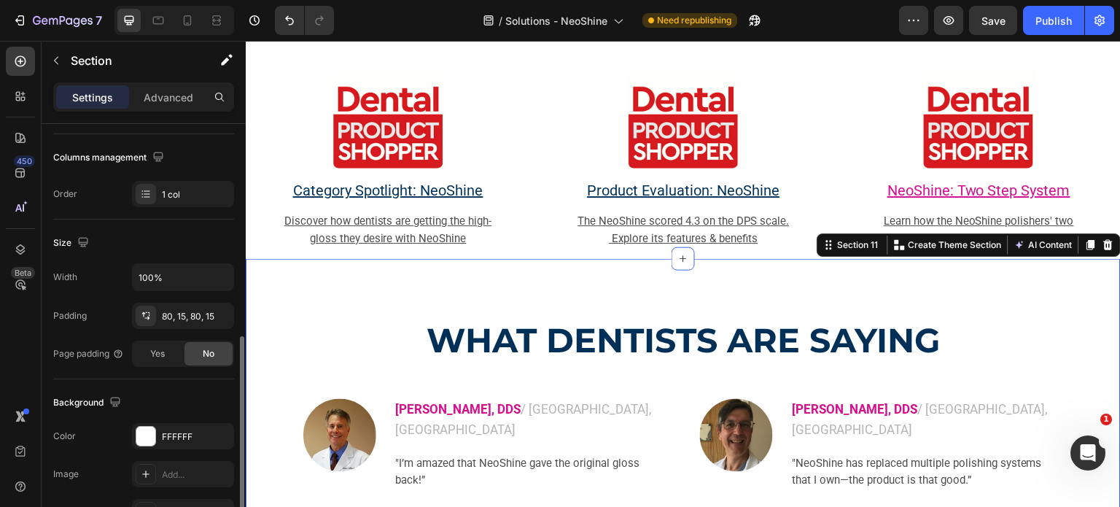
scroll to position [365, 0]
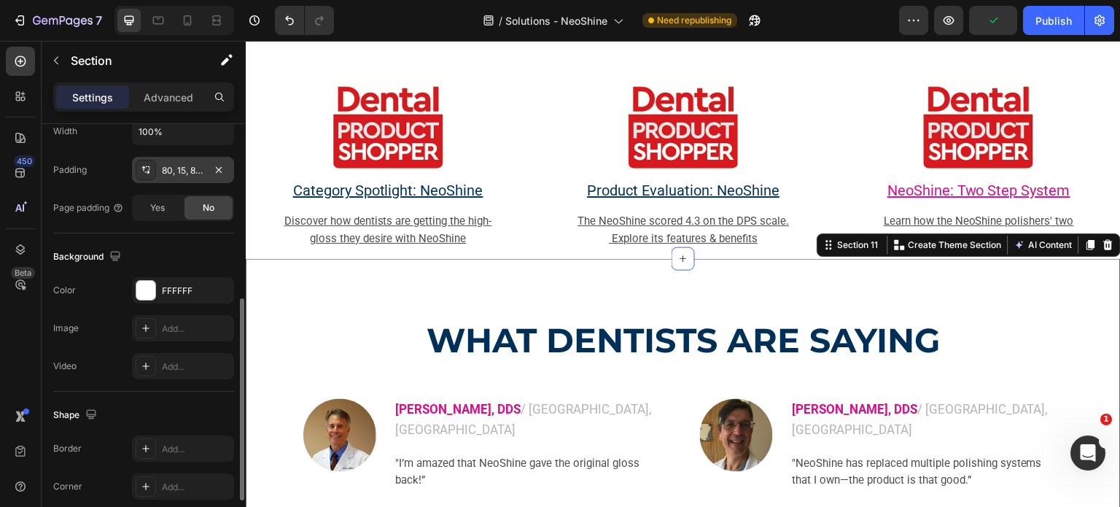
click at [171, 169] on div "80, 15, 80, 15" at bounding box center [183, 170] width 42 height 13
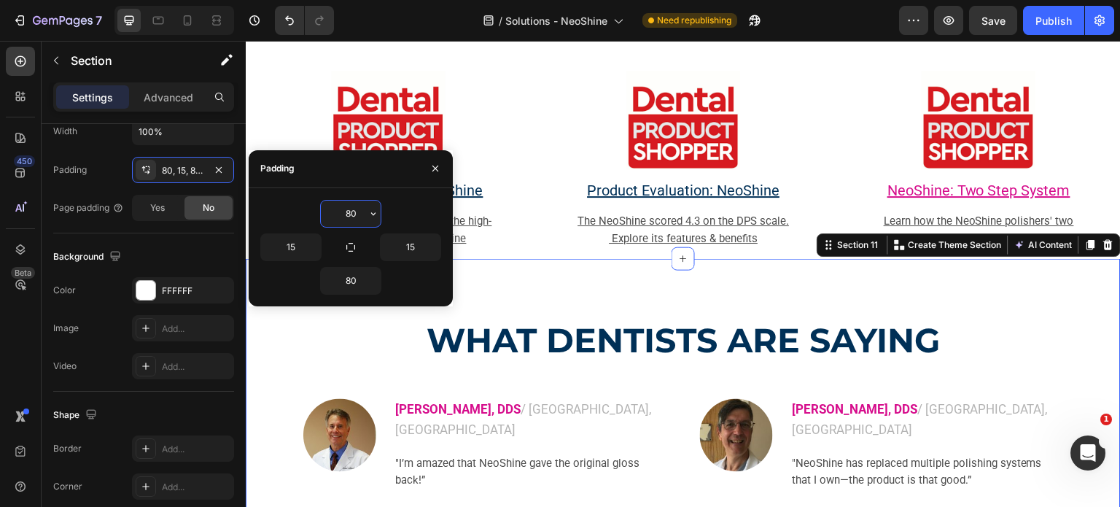
click at [360, 212] on input "80" at bounding box center [351, 214] width 60 height 26
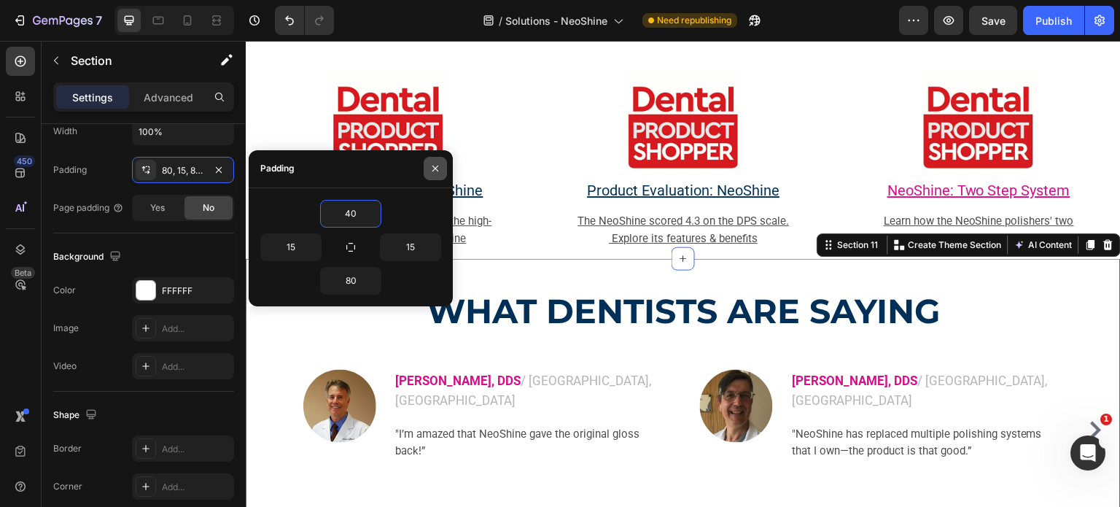
type input "40"
click at [432, 174] on icon "button" at bounding box center [435, 169] width 12 height 12
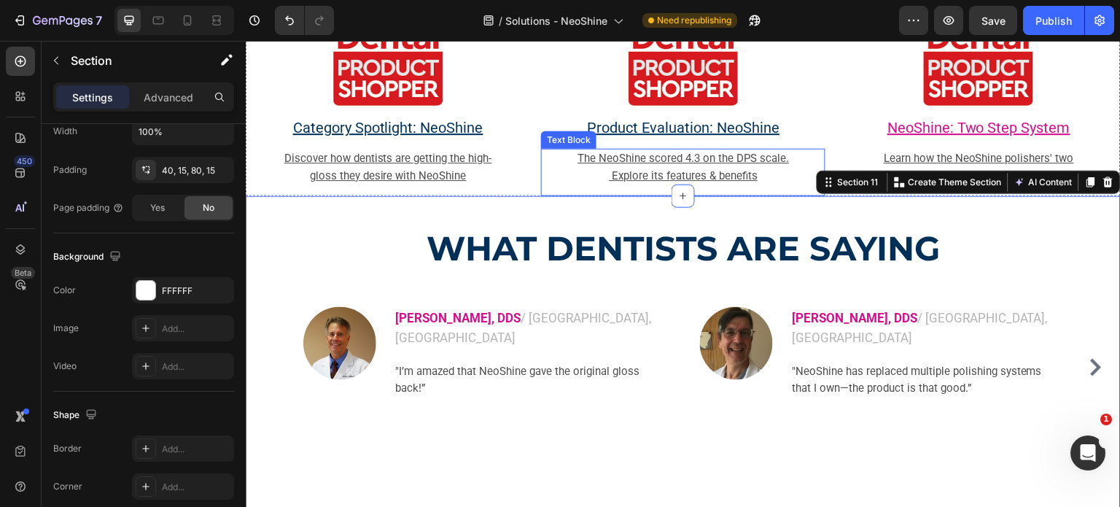
scroll to position [2957, 0]
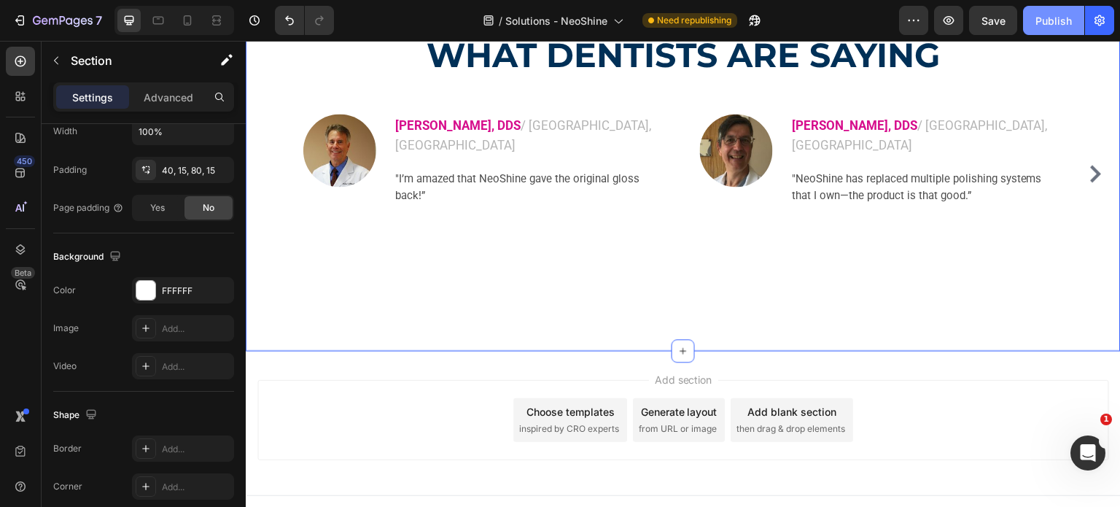
click at [1051, 28] on button "Publish" at bounding box center [1053, 20] width 61 height 29
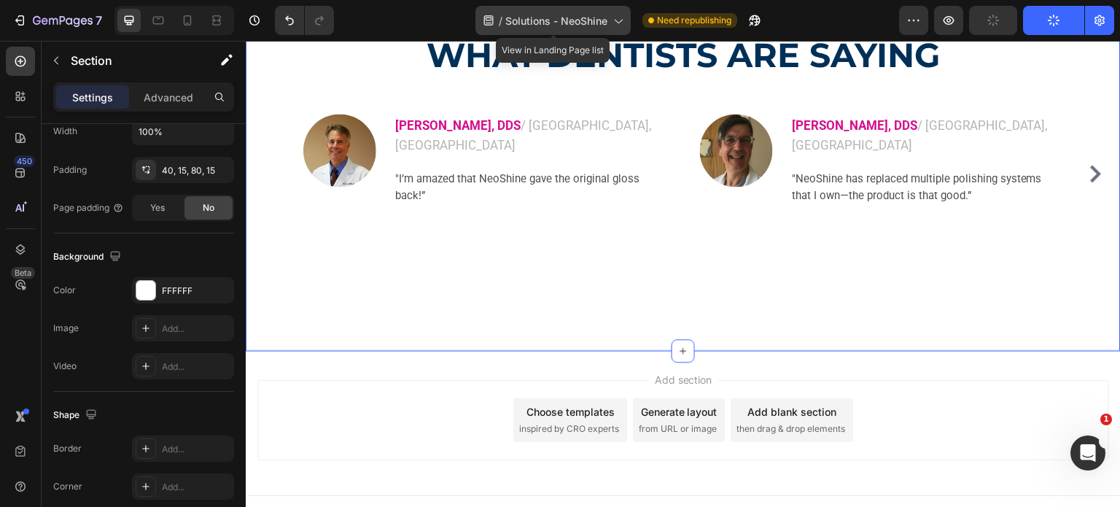
click at [580, 16] on span "Solutions - NeoShine" at bounding box center [556, 20] width 102 height 15
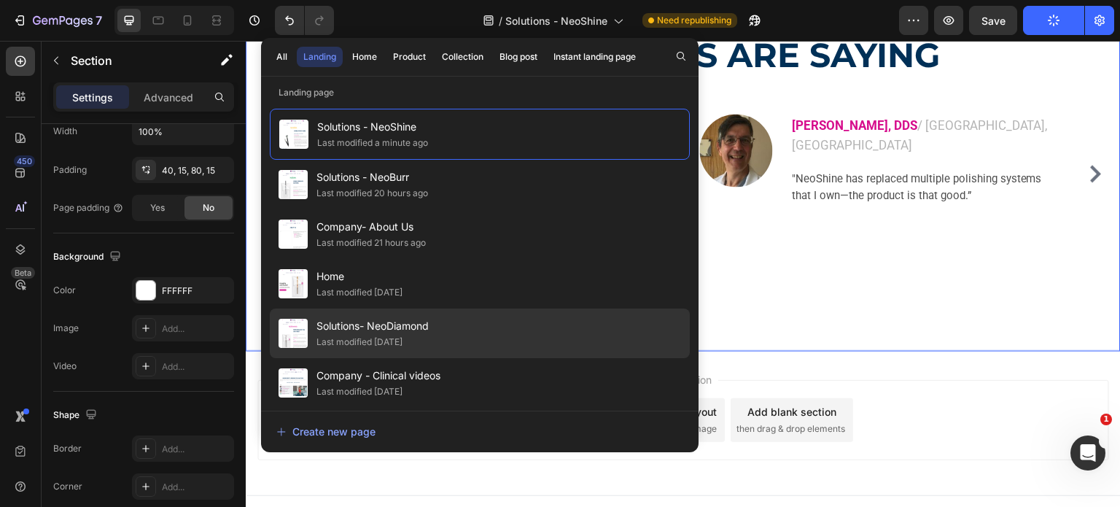
click at [396, 333] on span "Solutions- NeoDiamond" at bounding box center [372, 325] width 112 height 17
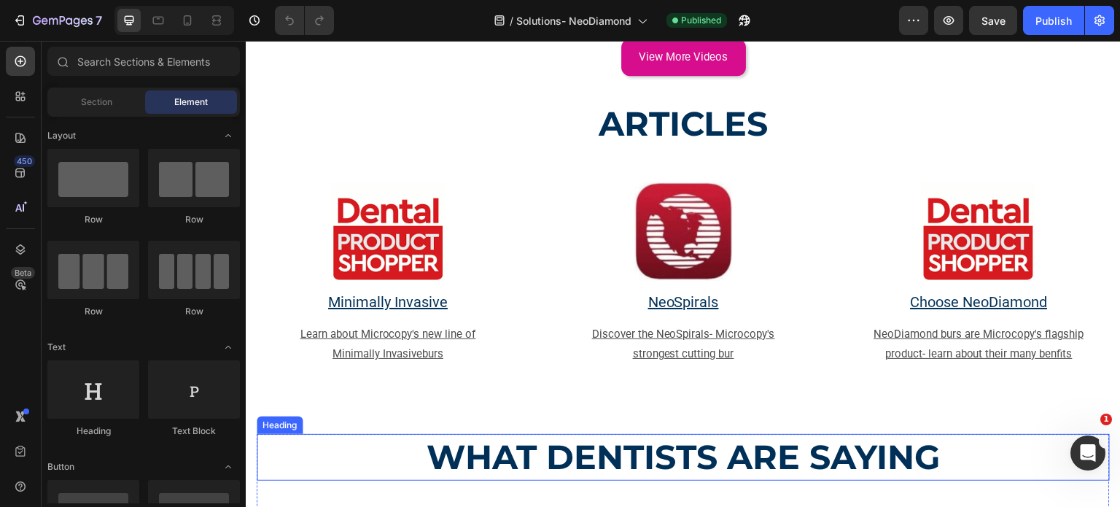
click at [634, 436] on strong "WHAT DENTISTS ARE SAYING" at bounding box center [683, 457] width 513 height 42
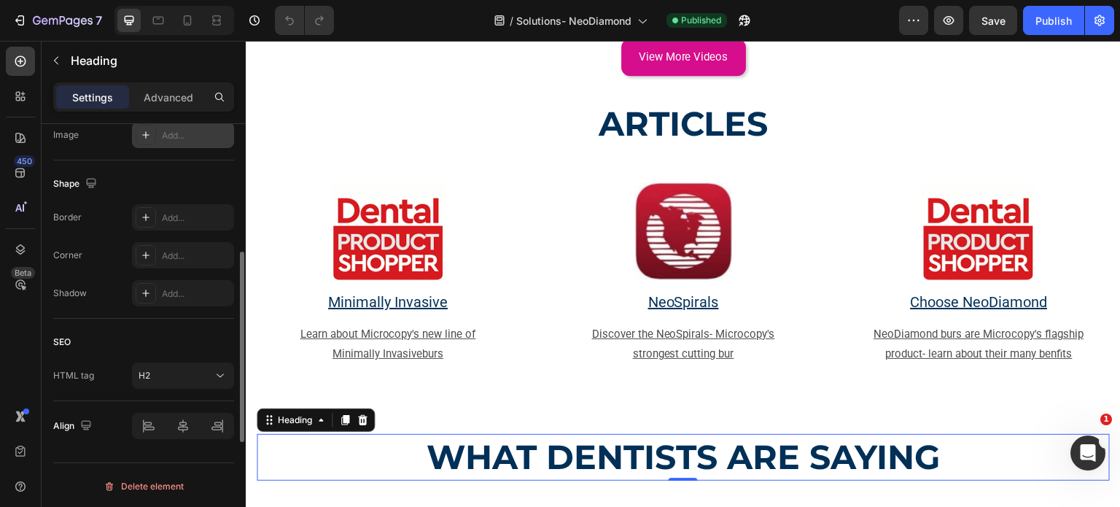
scroll to position [301, 0]
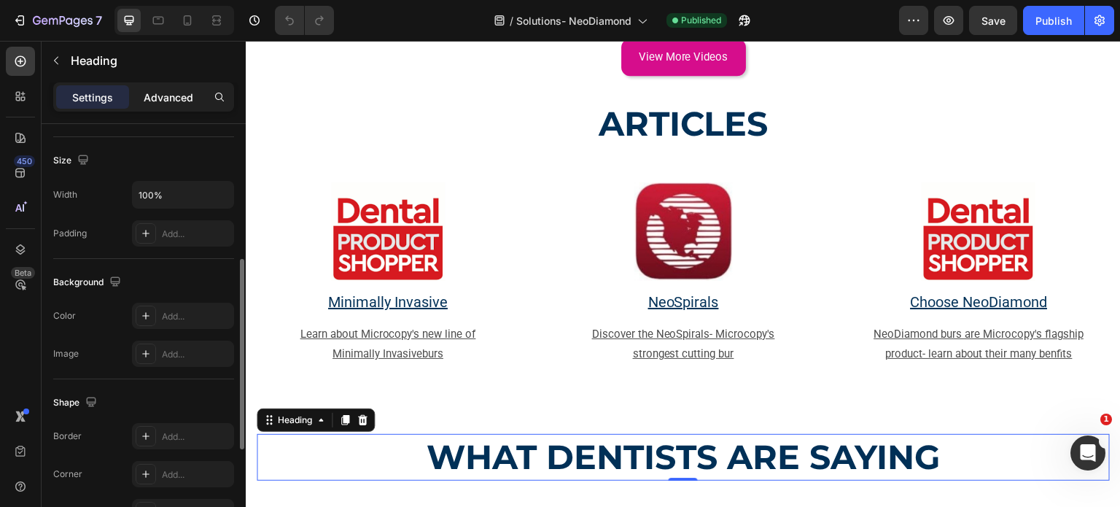
click at [152, 105] on div "Advanced" at bounding box center [168, 96] width 73 height 23
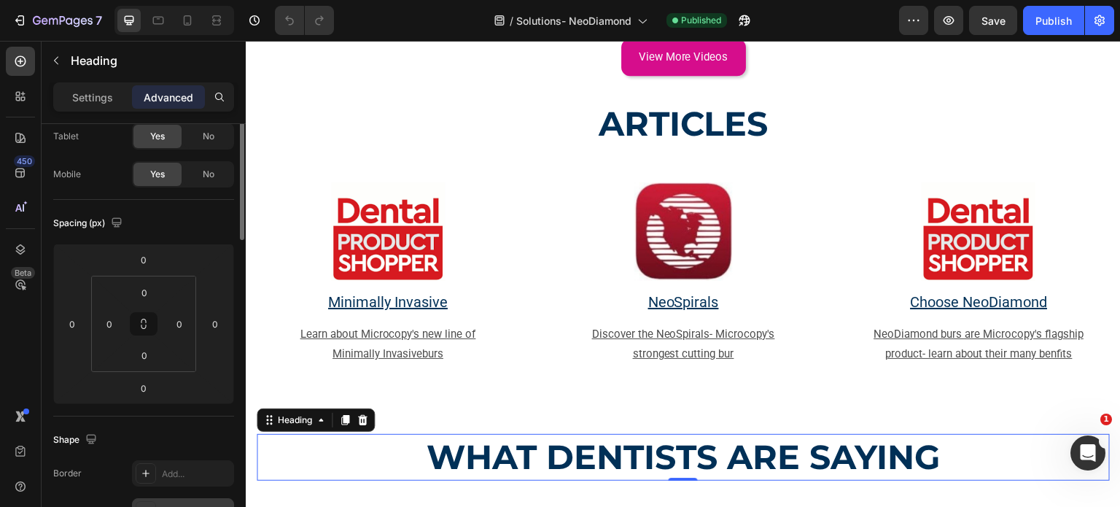
scroll to position [9, 0]
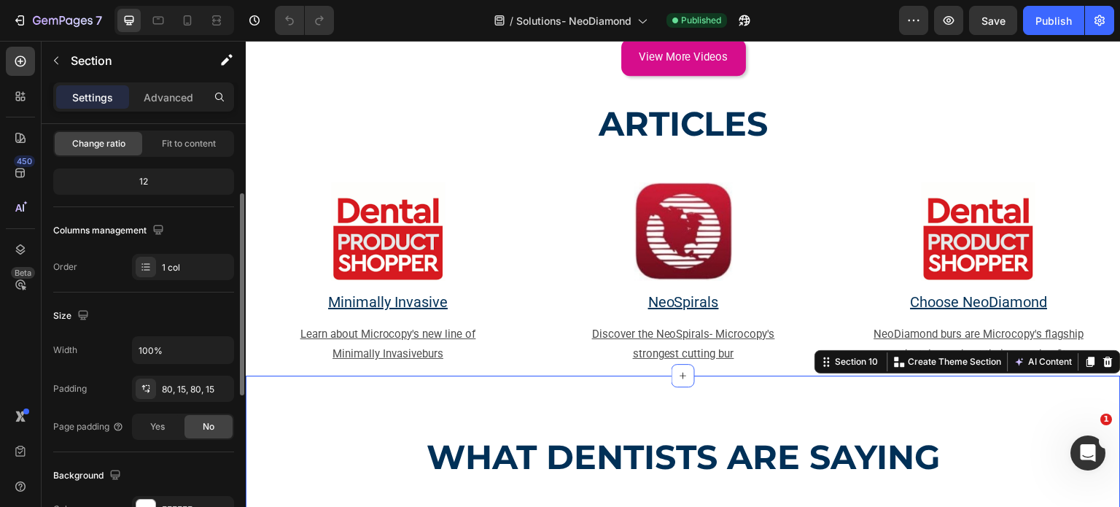
scroll to position [219, 0]
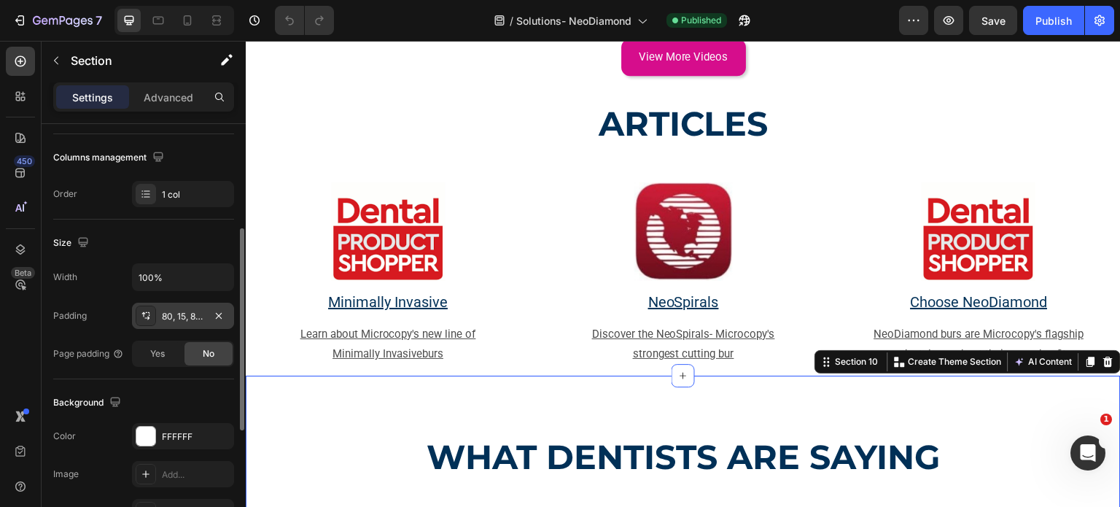
click at [171, 320] on div "80, 15, 80, 15" at bounding box center [183, 316] width 42 height 13
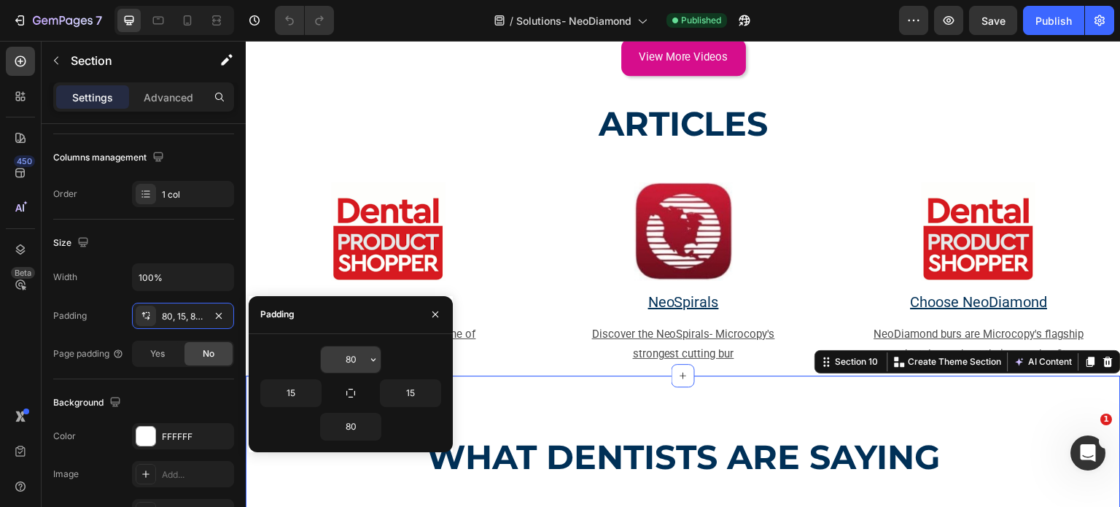
click at [347, 361] on input "80" at bounding box center [351, 359] width 60 height 26
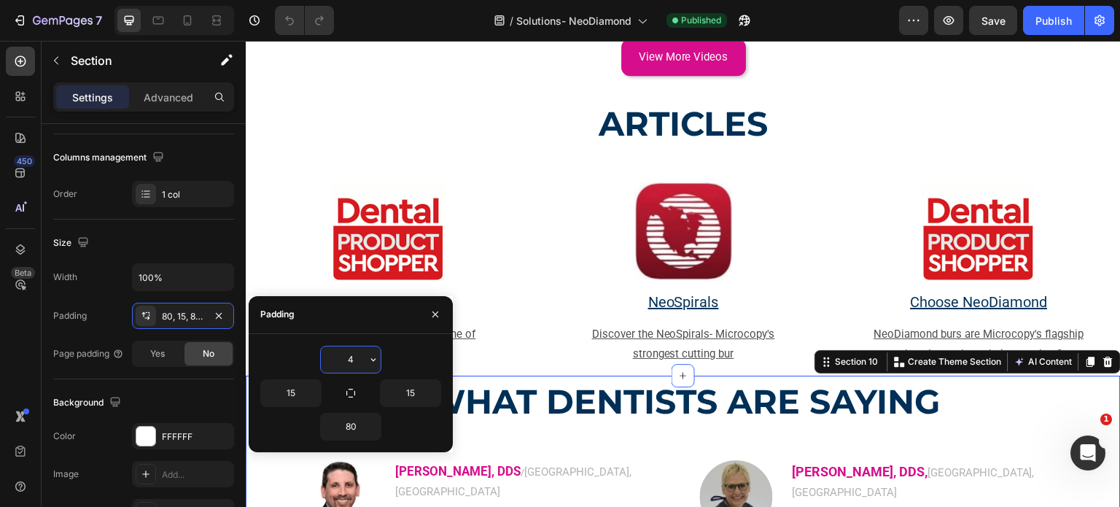
type input "40"
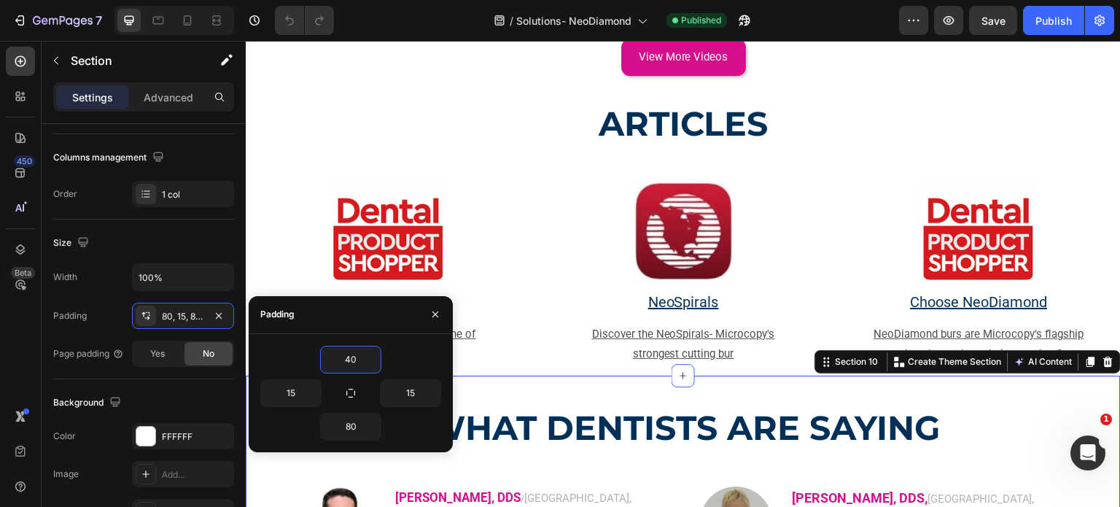
click at [560, 15] on div at bounding box center [560, 12] width 6 height 12
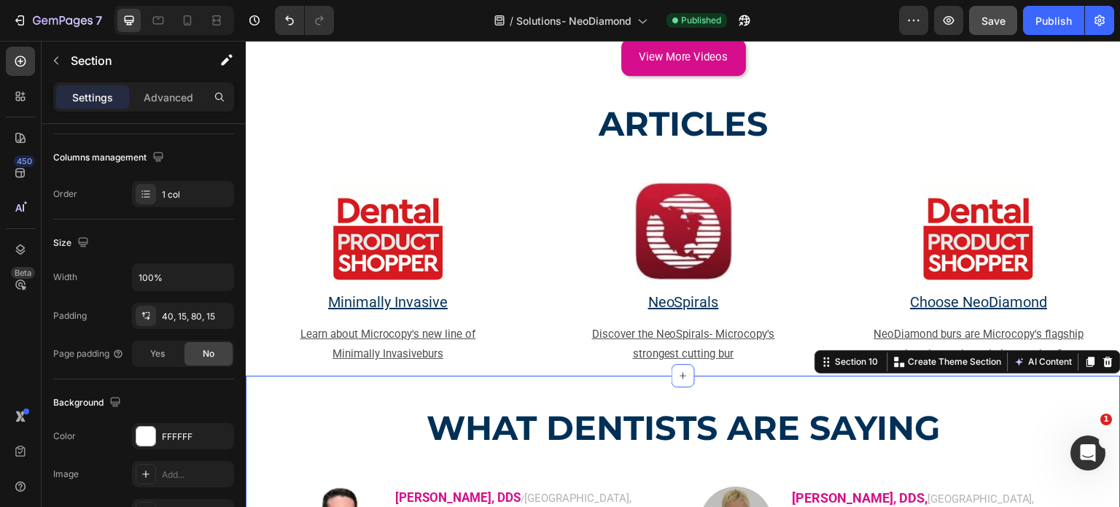
drag, startPoint x: 1059, startPoint y: 23, endPoint x: 982, endPoint y: 16, distance: 76.8
click at [1056, 20] on div "Publish" at bounding box center [1053, 20] width 36 height 15
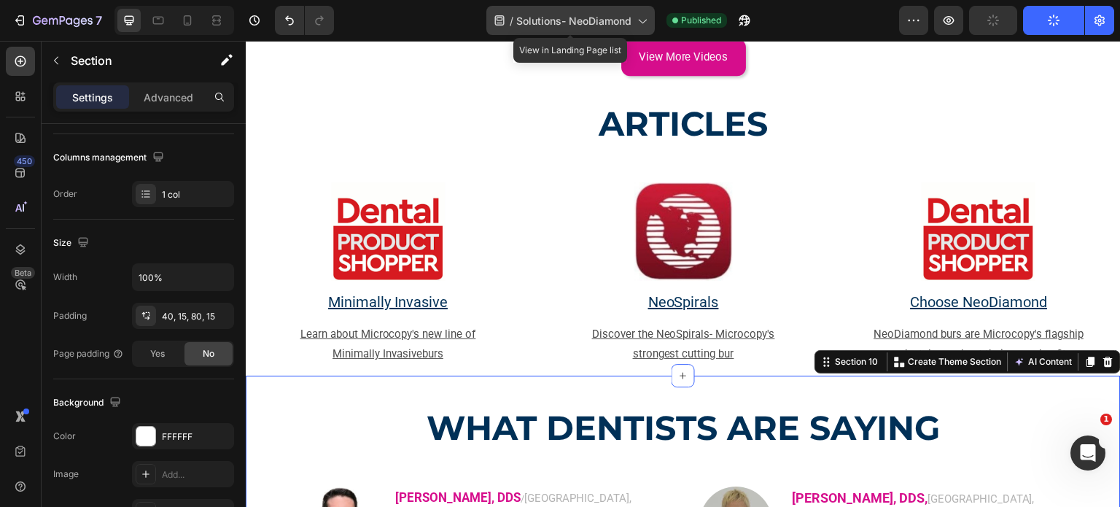
click at [645, 21] on icon at bounding box center [642, 22] width 8 height 4
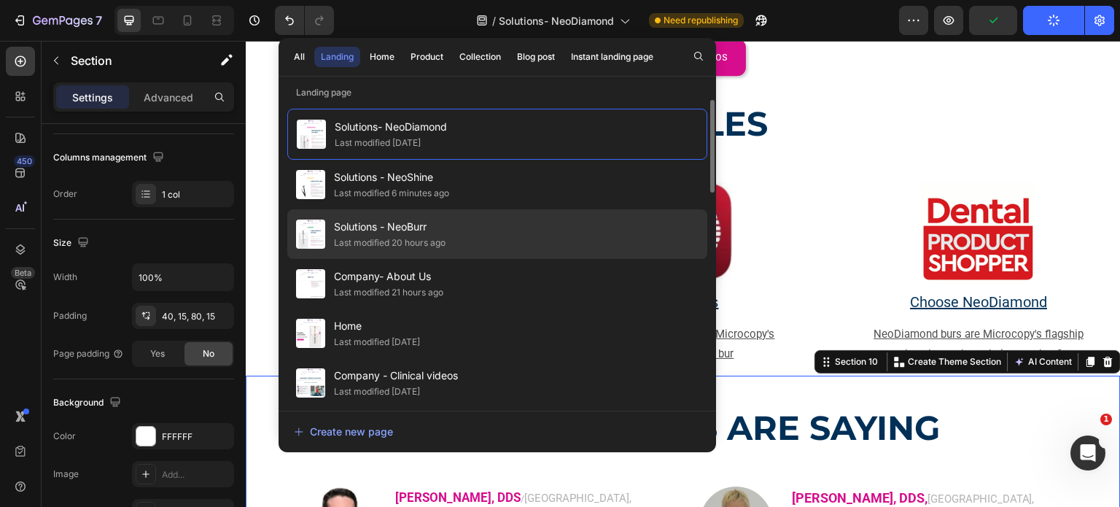
click at [447, 224] on div "Solutions - NeoBurr Last modified 20 hours ago" at bounding box center [497, 234] width 420 height 50
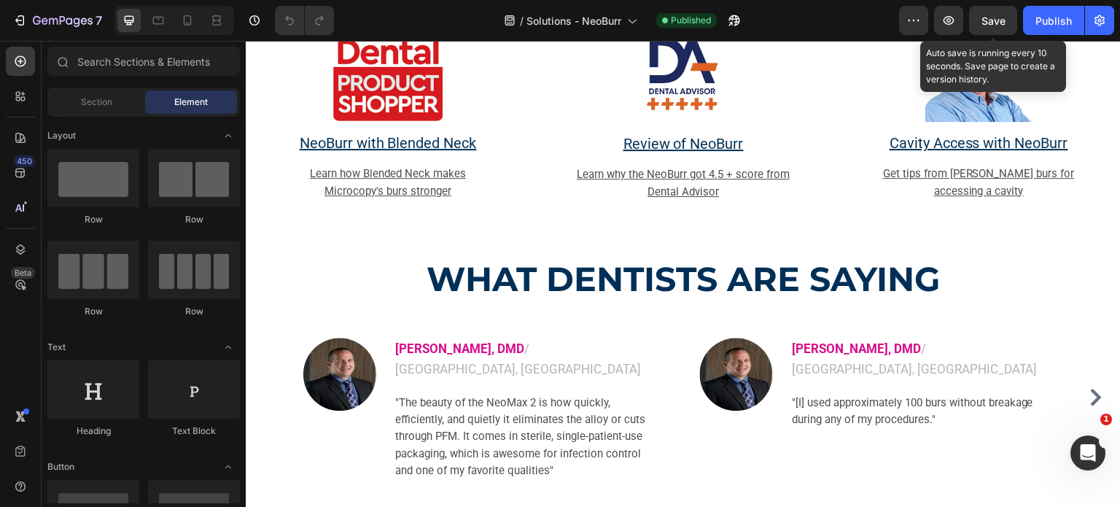
scroll to position [2854, 0]
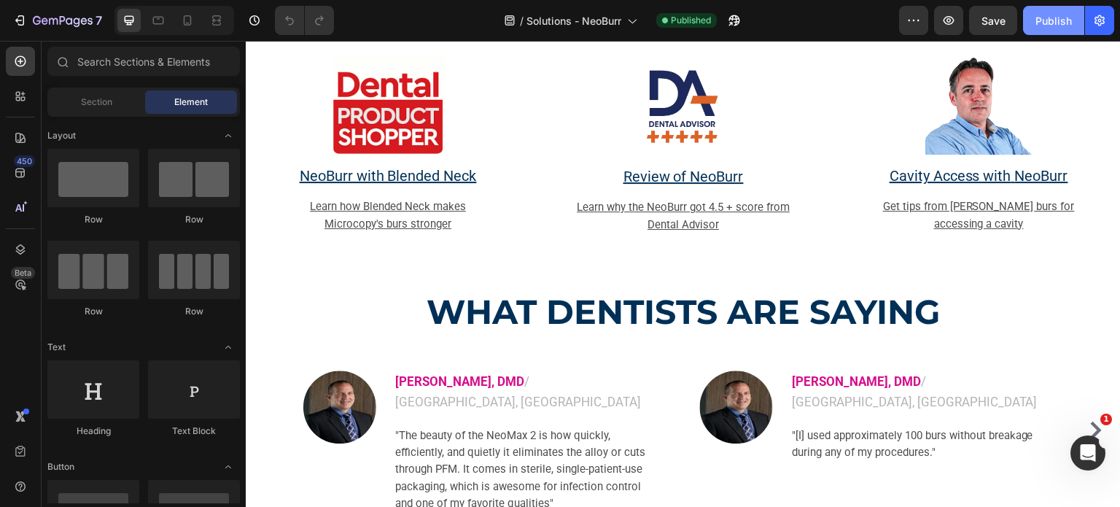
click at [1041, 19] on div "Publish" at bounding box center [1053, 20] width 36 height 15
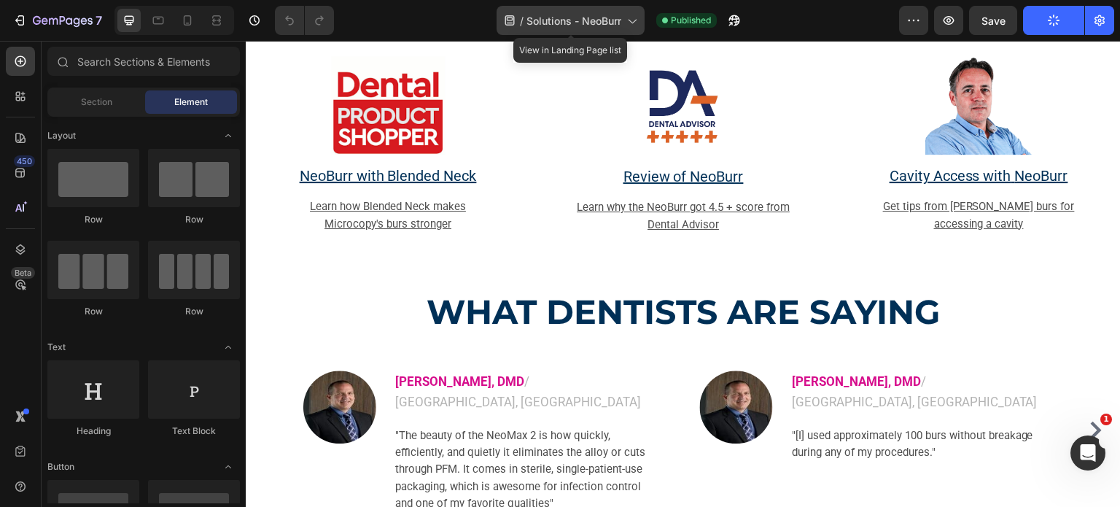
click at [589, 17] on span "Solutions - NeoBurr" at bounding box center [573, 20] width 95 height 15
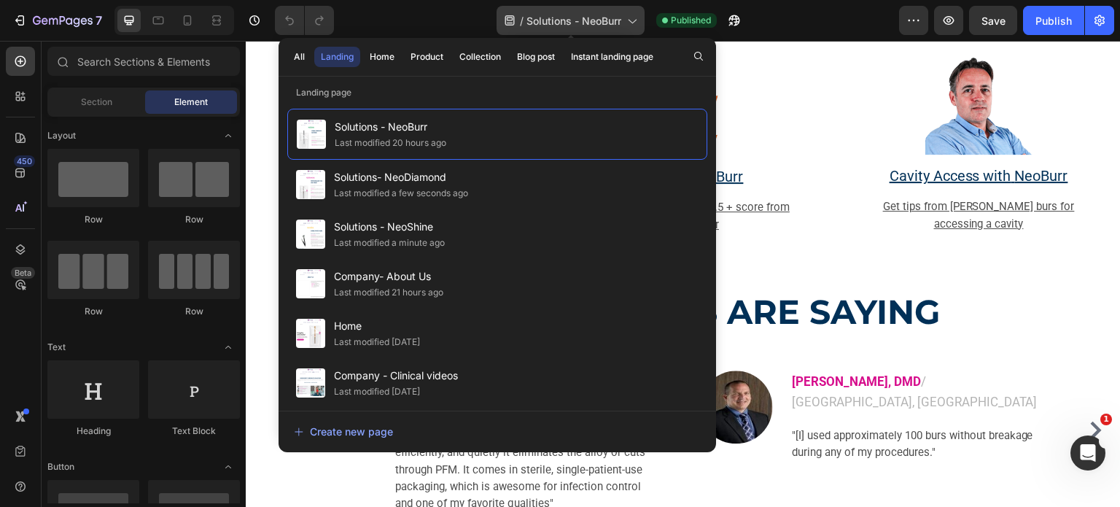
click at [591, 24] on span "Solutions - NeoBurr" at bounding box center [573, 20] width 95 height 15
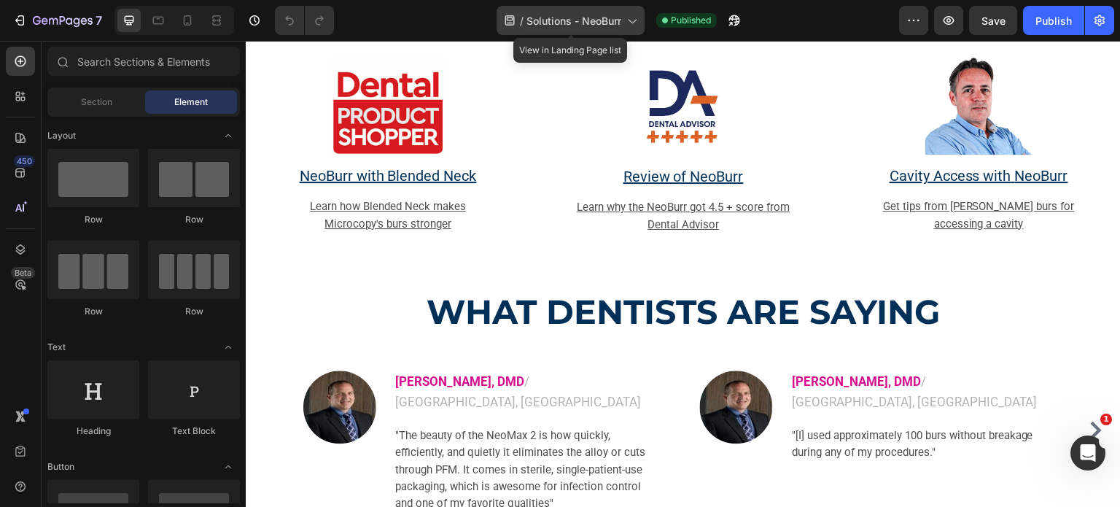
click at [561, 18] on span "Solutions - NeoBurr" at bounding box center [573, 20] width 95 height 15
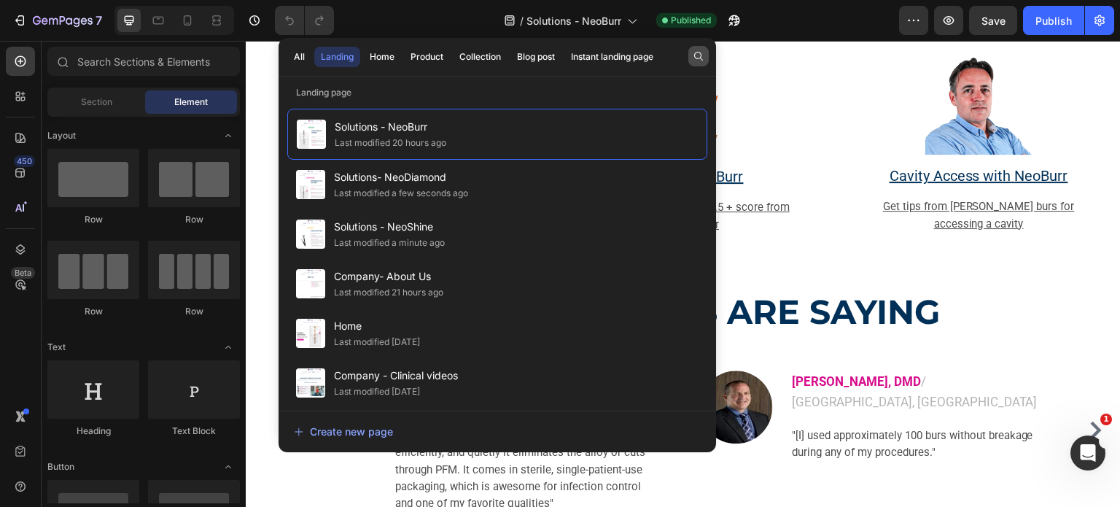
click at [695, 48] on button "button" at bounding box center [698, 56] width 20 height 20
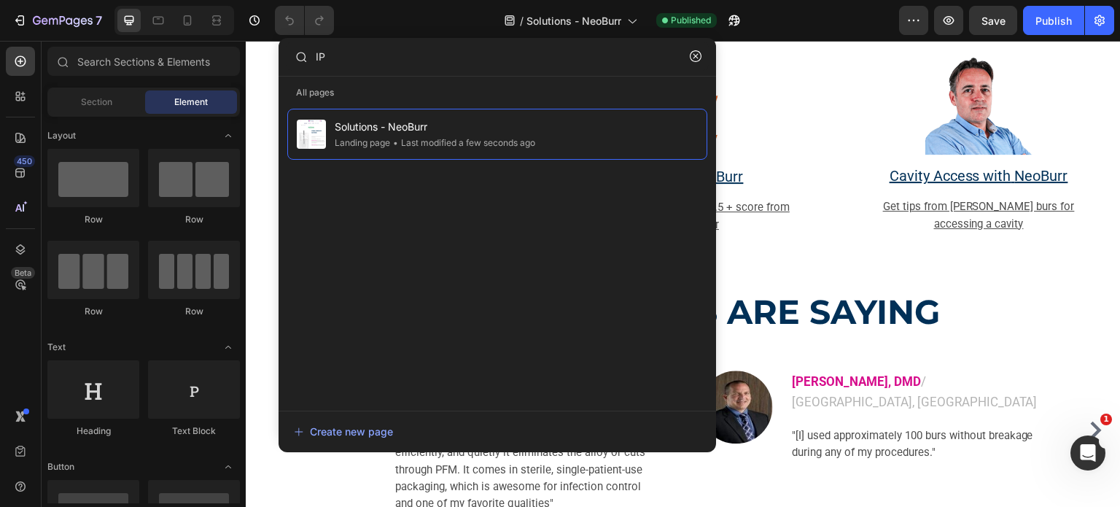
type input "I"
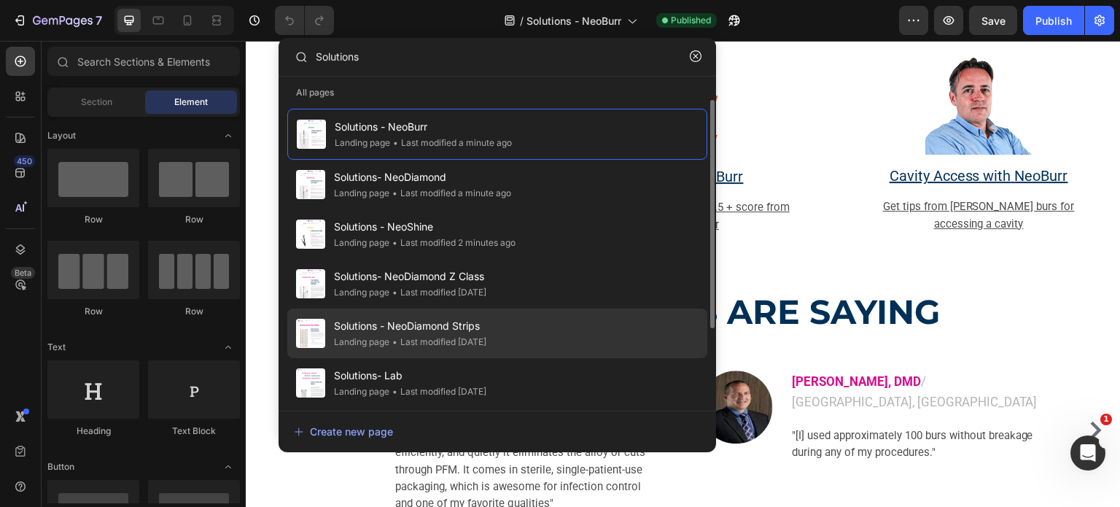
type input "Solutions"
click at [499, 314] on div "Solutions - NeoDiamond Strips Landing page • Last modified [DATE]" at bounding box center [497, 333] width 420 height 50
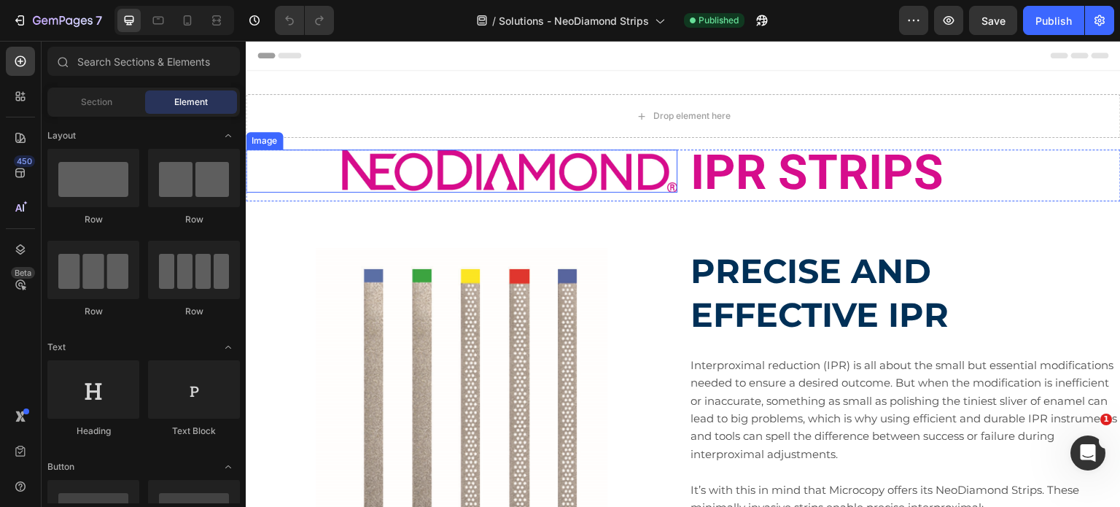
click at [550, 169] on img at bounding box center [509, 170] width 335 height 43
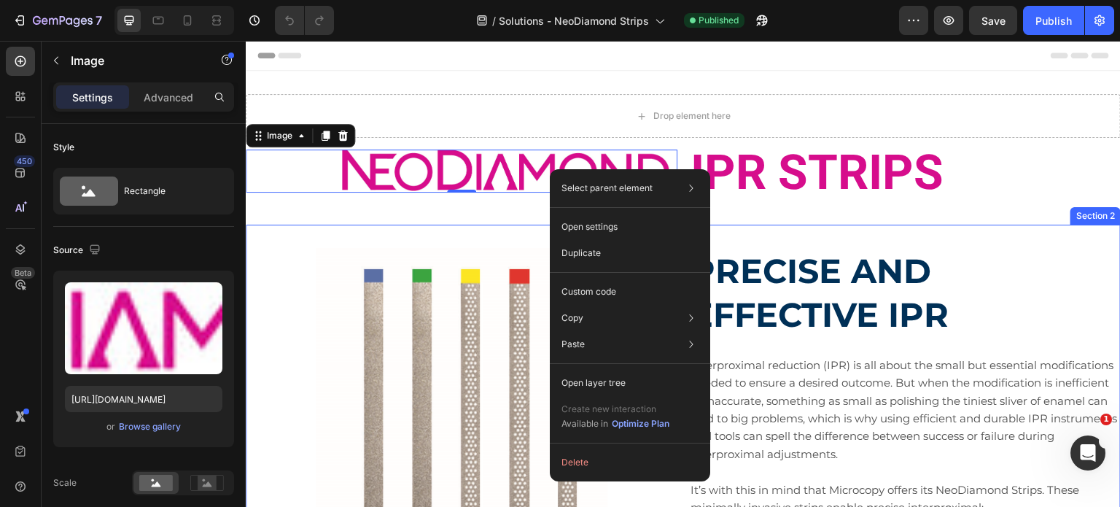
click at [287, 227] on div "Image PRECISE AND EFFECTIVE IPR Heading Interproximal reduction (IPR) is all ab…" at bounding box center [683, 480] width 875 height 510
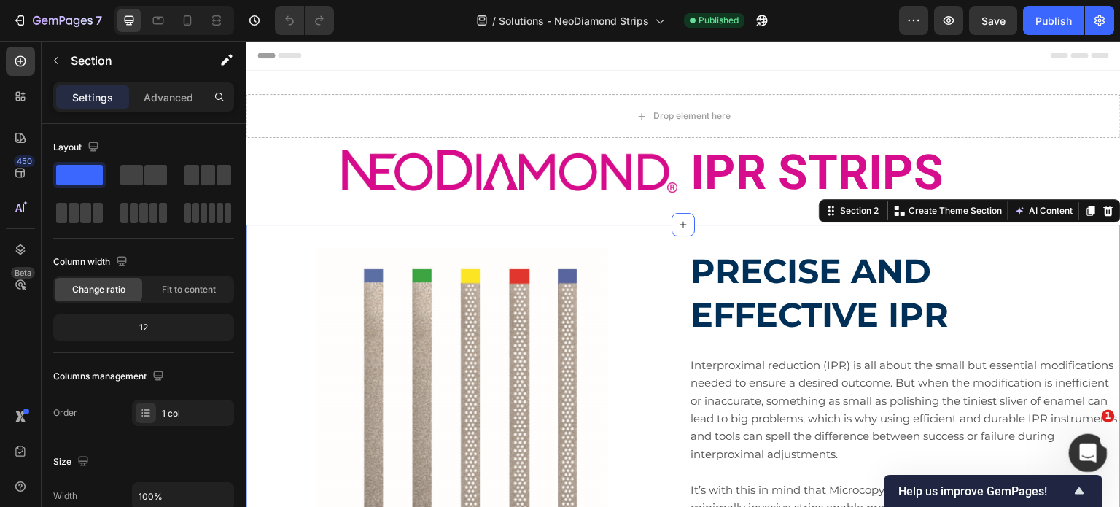
click at [1083, 447] on icon "Open Intercom Messenger" at bounding box center [1086, 451] width 24 height 24
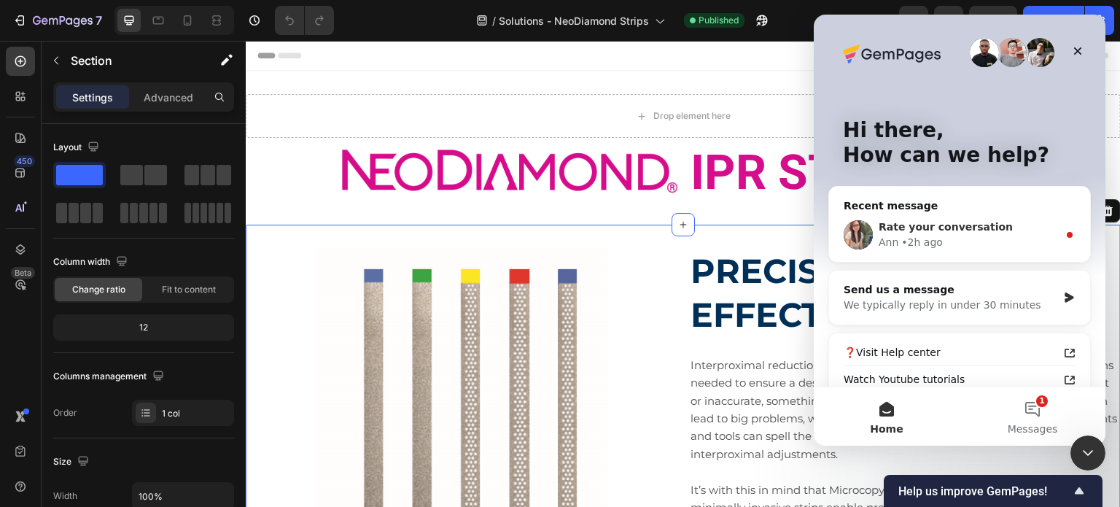
click at [954, 227] on span "Rate your conversation" at bounding box center [946, 227] width 134 height 12
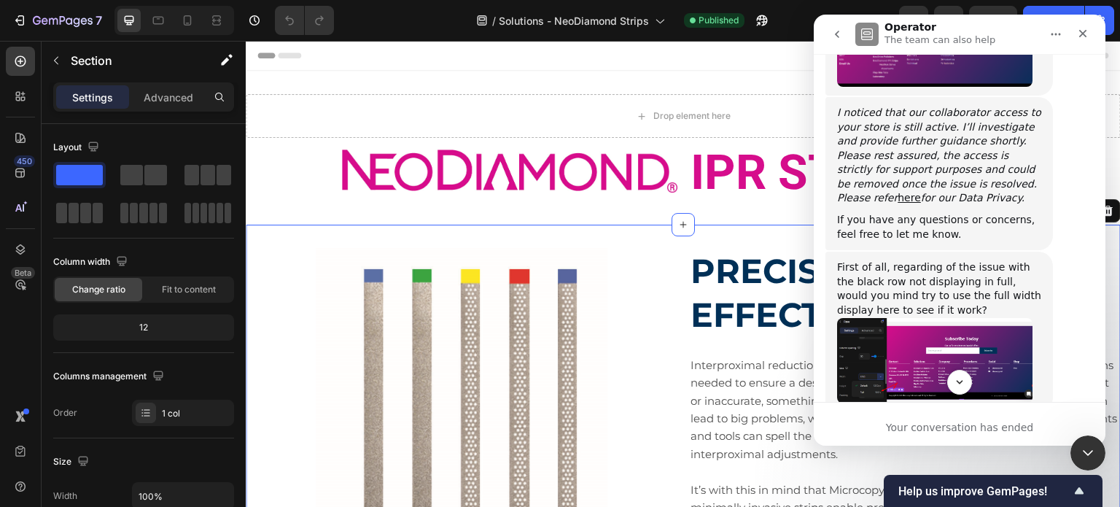
scroll to position [1096, 0]
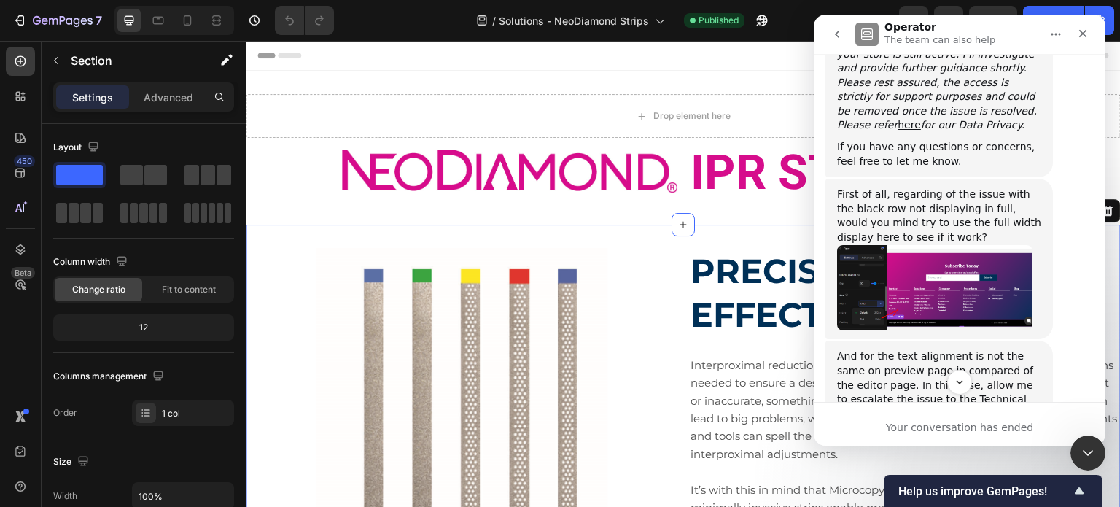
click at [881, 245] on img "Ann says…" at bounding box center [934, 288] width 195 height 86
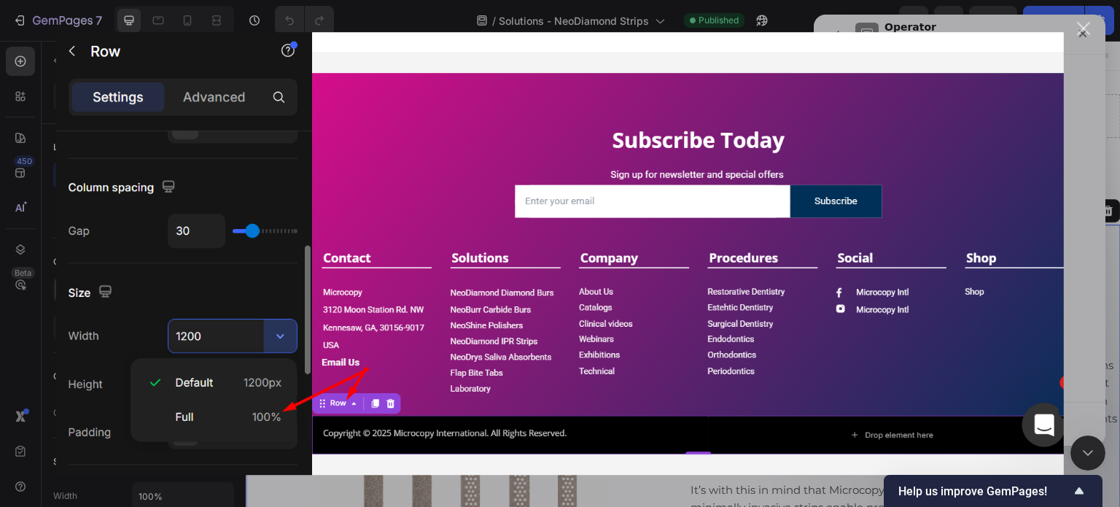
scroll to position [0, 0]
click at [1083, 28] on div "Close" at bounding box center [1084, 29] width 14 height 14
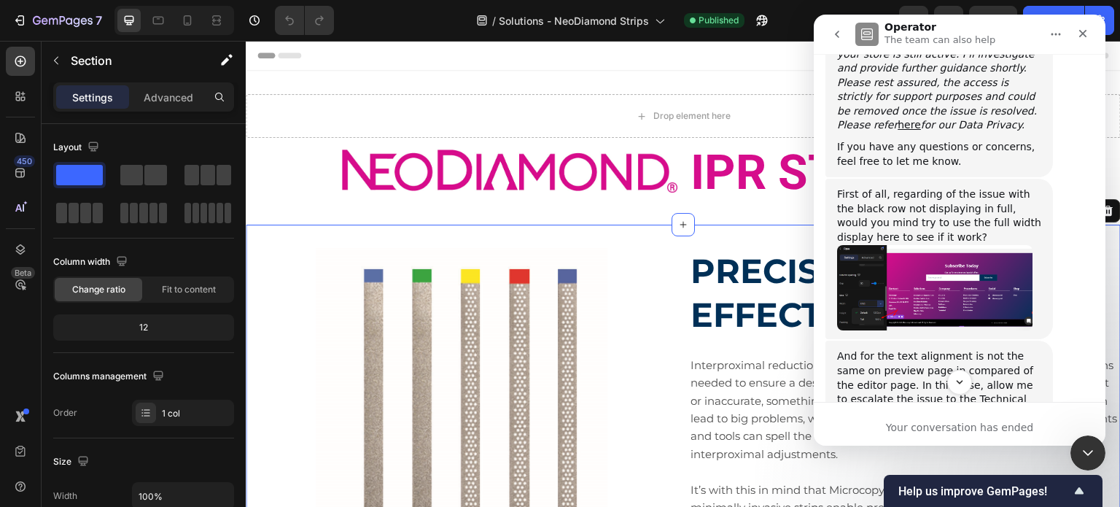
click at [1030, 349] on div "And for the text alignment is not the same on preview page in compared of the e…" at bounding box center [939, 427] width 204 height 157
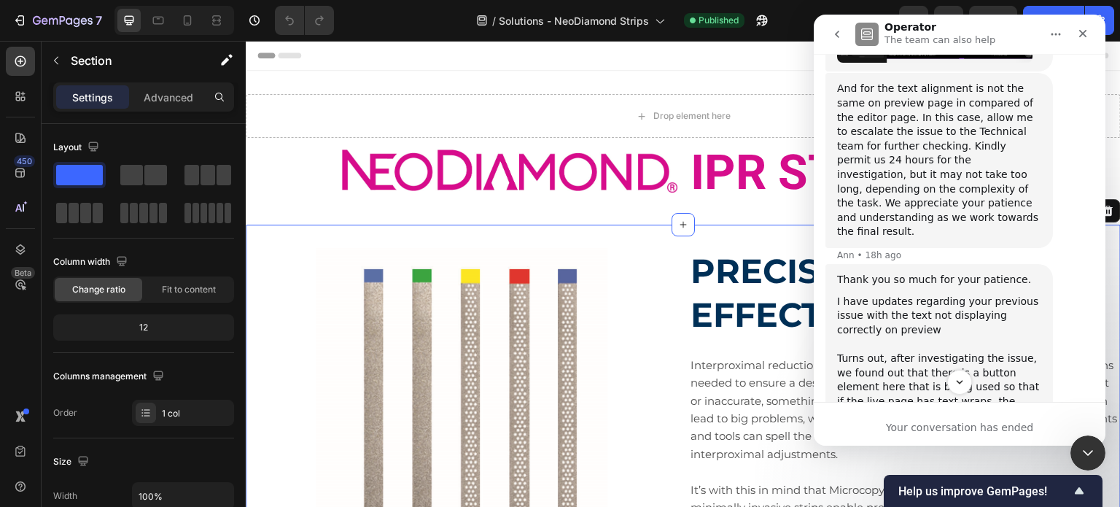
scroll to position [1388, 0]
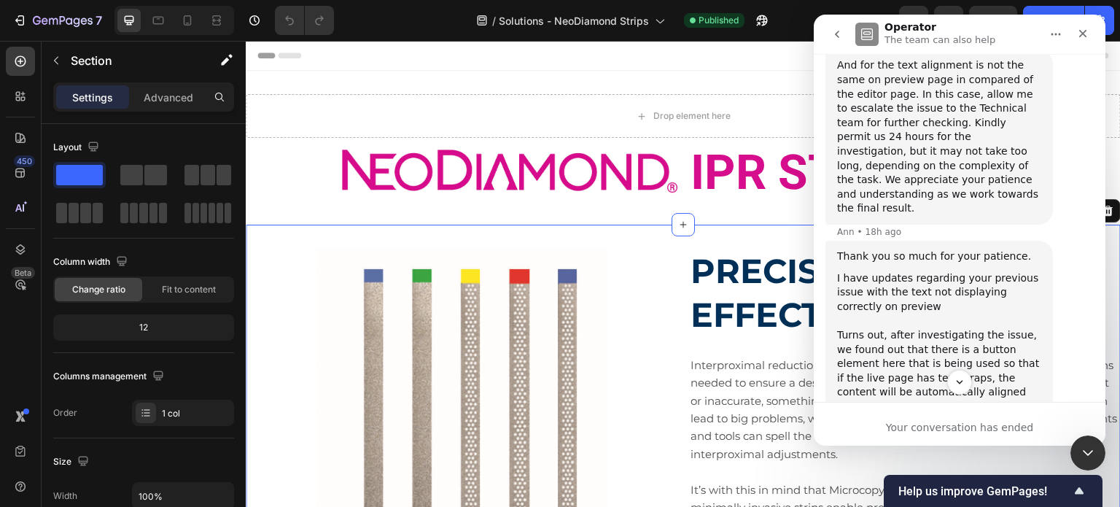
click at [927, 413] on img "Ann says…" at bounding box center [934, 460] width 195 height 94
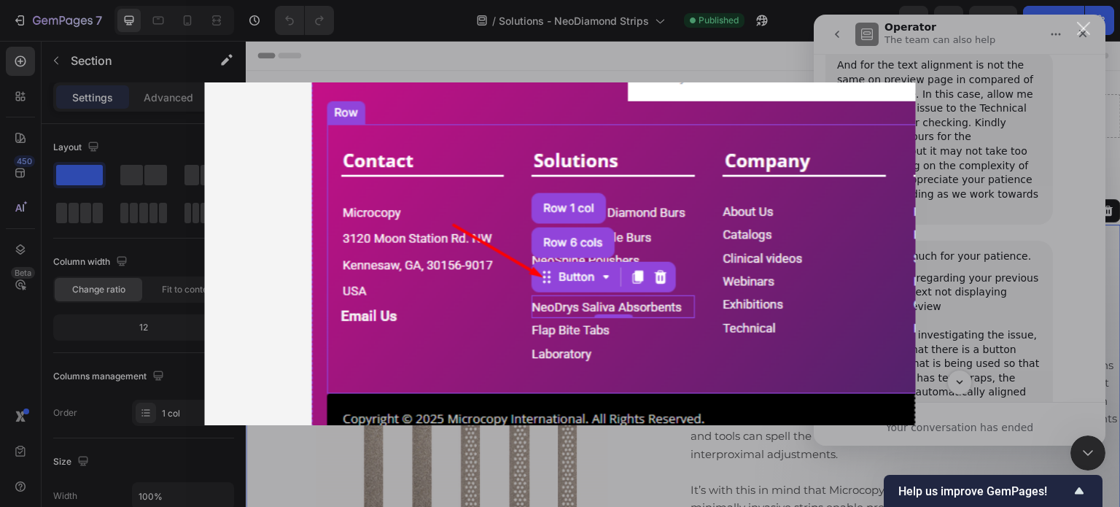
click at [971, 291] on div "Intercom messenger" at bounding box center [560, 253] width 1120 height 507
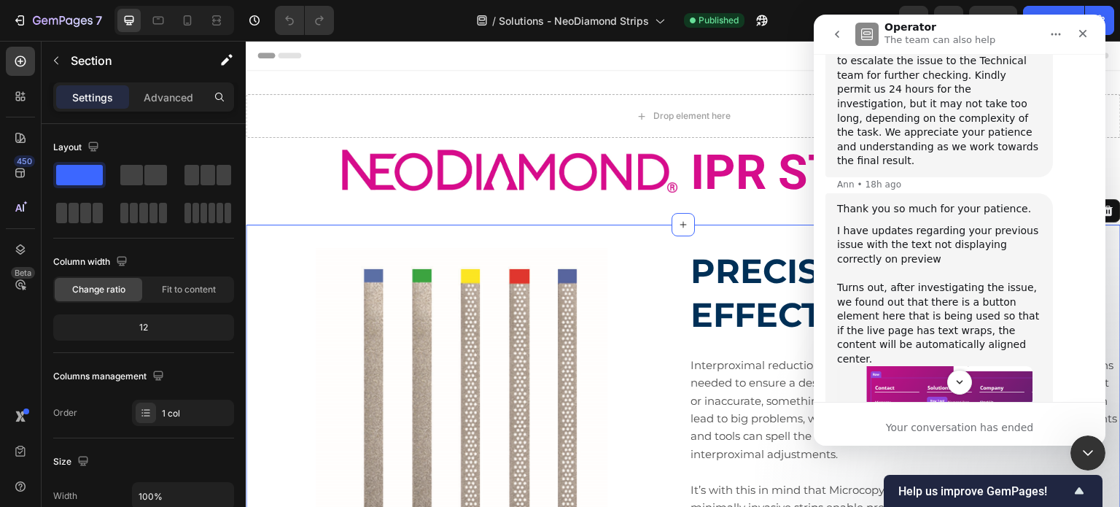
scroll to position [1533, 0]
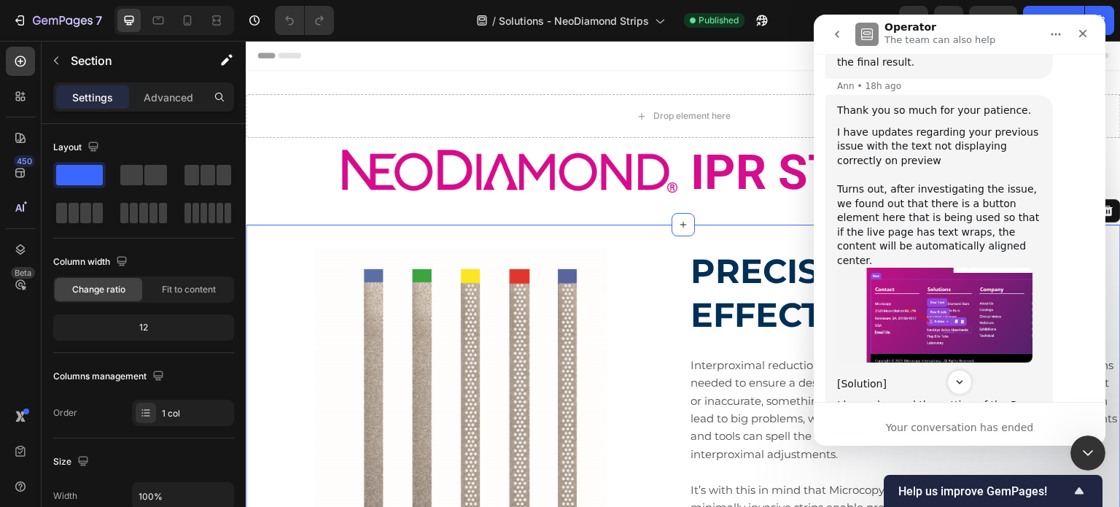
click at [951, 427] on img "Ann says…" at bounding box center [934, 485] width 195 height 117
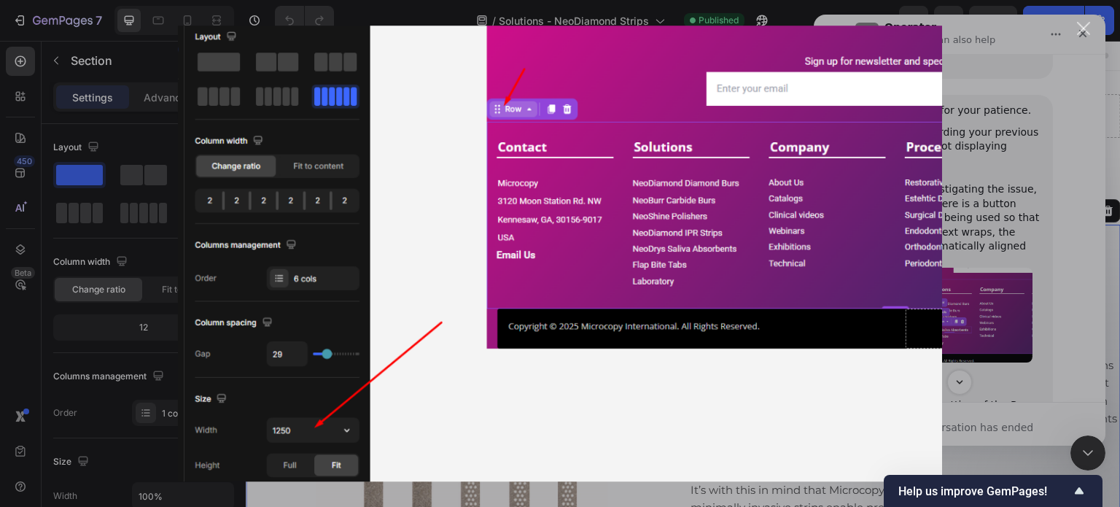
scroll to position [0, 0]
click at [951, 331] on div "Intercom messenger" at bounding box center [560, 253] width 1120 height 507
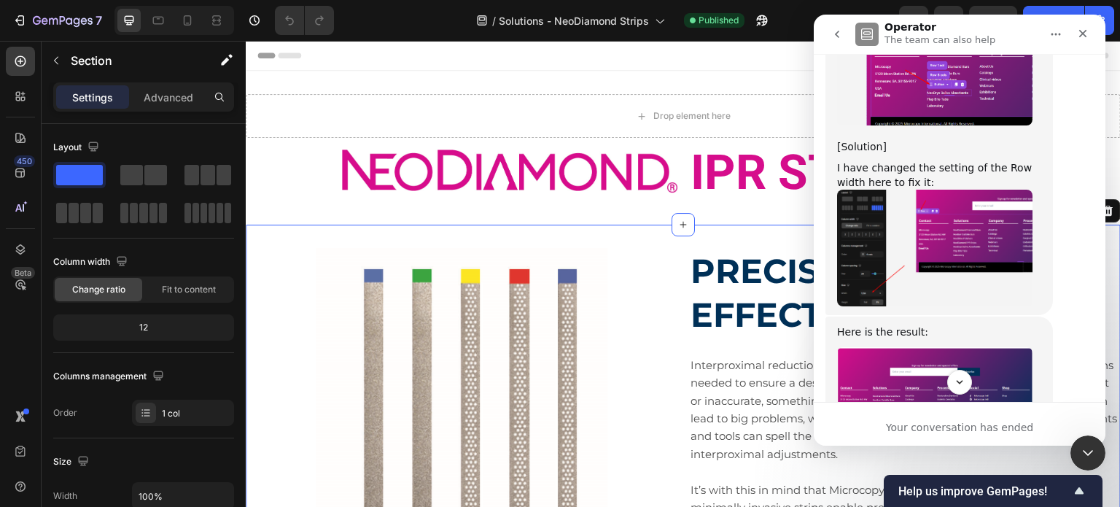
scroll to position [1825, 0]
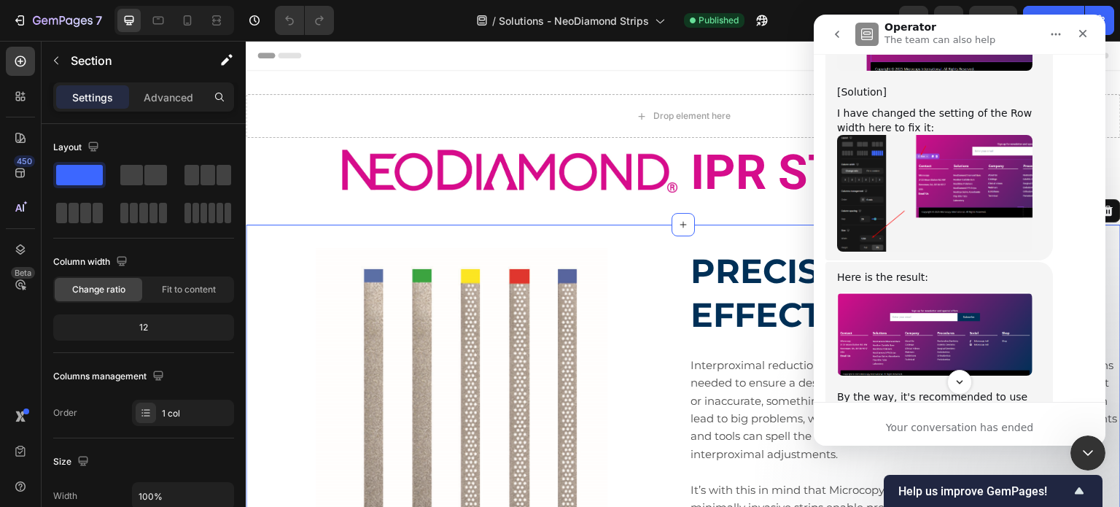
click at [943, 292] on img "Ann says…" at bounding box center [934, 333] width 195 height 83
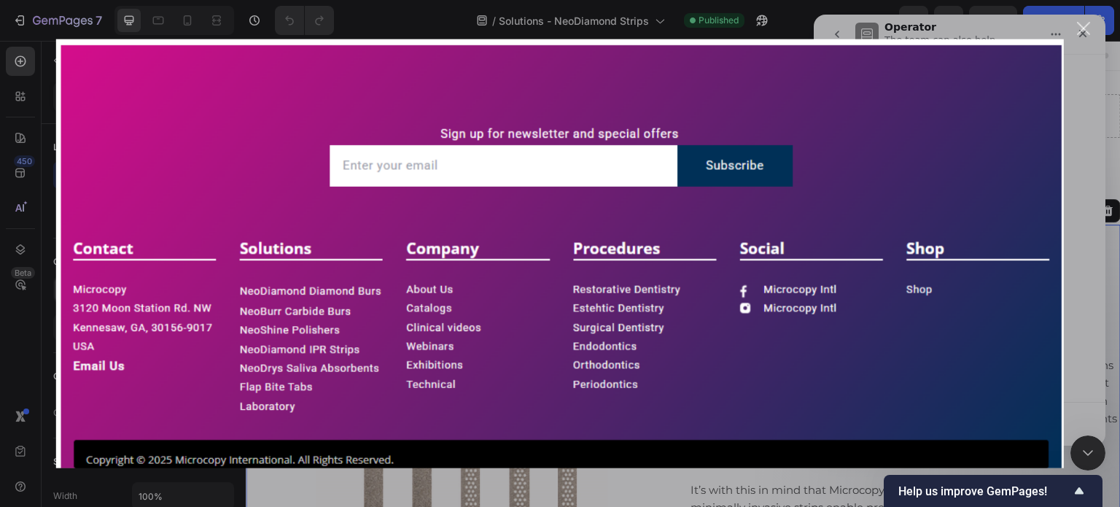
click at [869, 215] on img "Close" at bounding box center [560, 253] width 1008 height 429
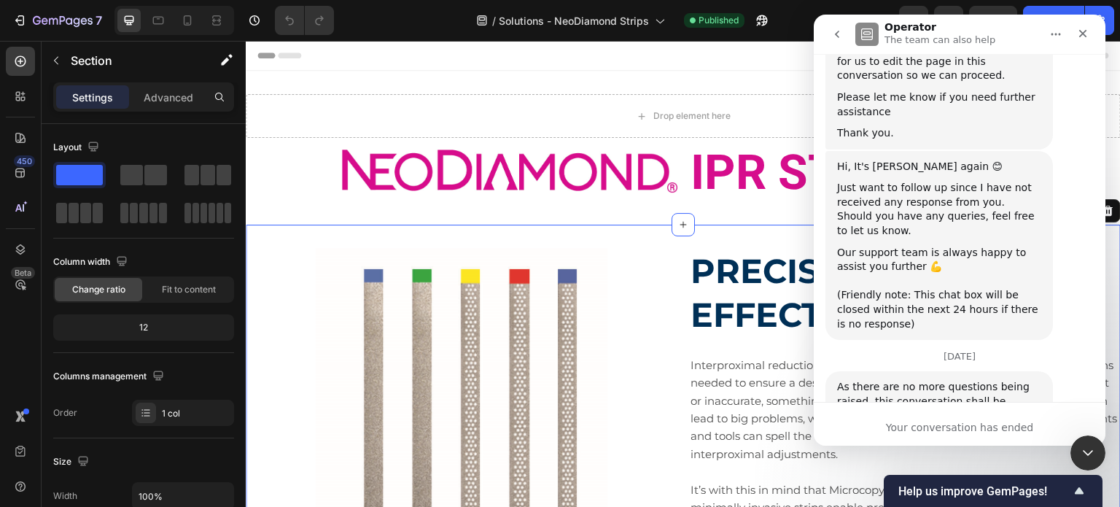
scroll to position [2367, 0]
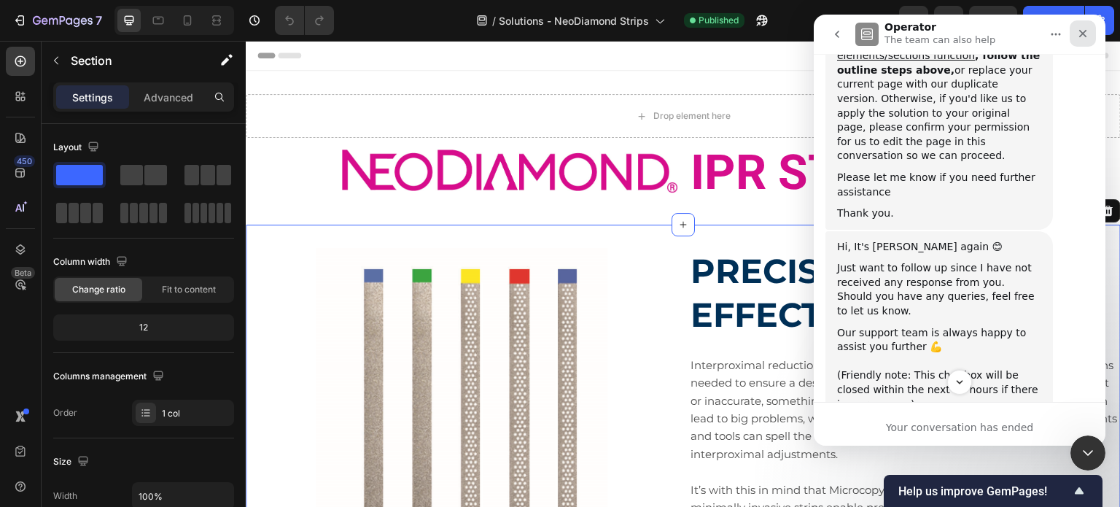
click at [1086, 29] on icon "Close" at bounding box center [1083, 34] width 12 height 12
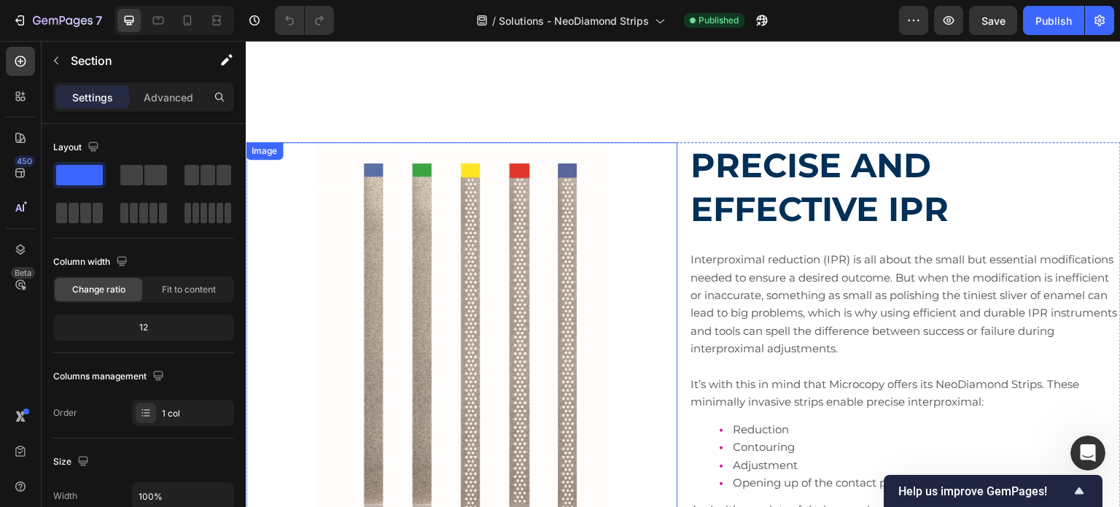
scroll to position [73, 0]
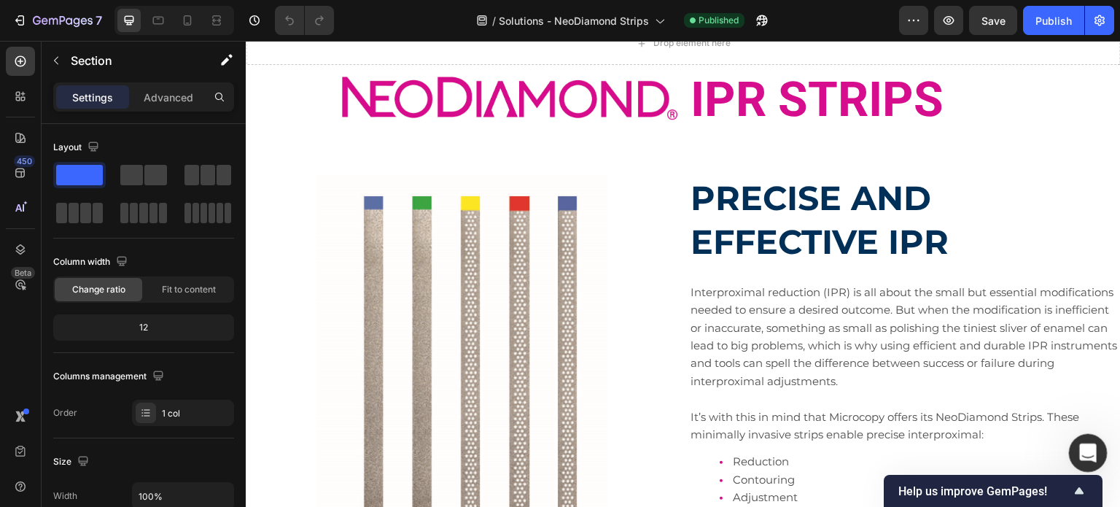
click at [1083, 448] on icon "Open Intercom Messenger" at bounding box center [1086, 451] width 24 height 24
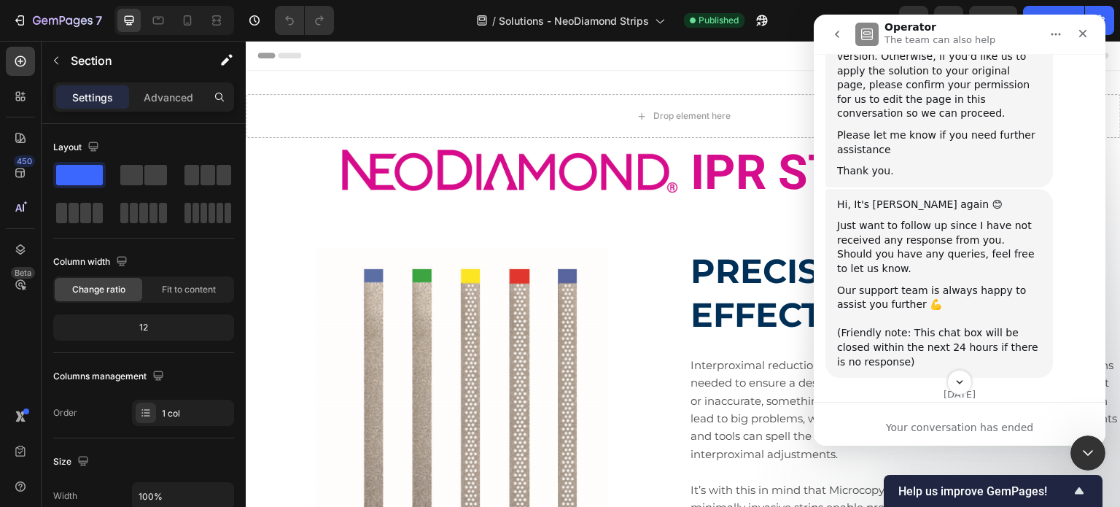
scroll to position [2497, 0]
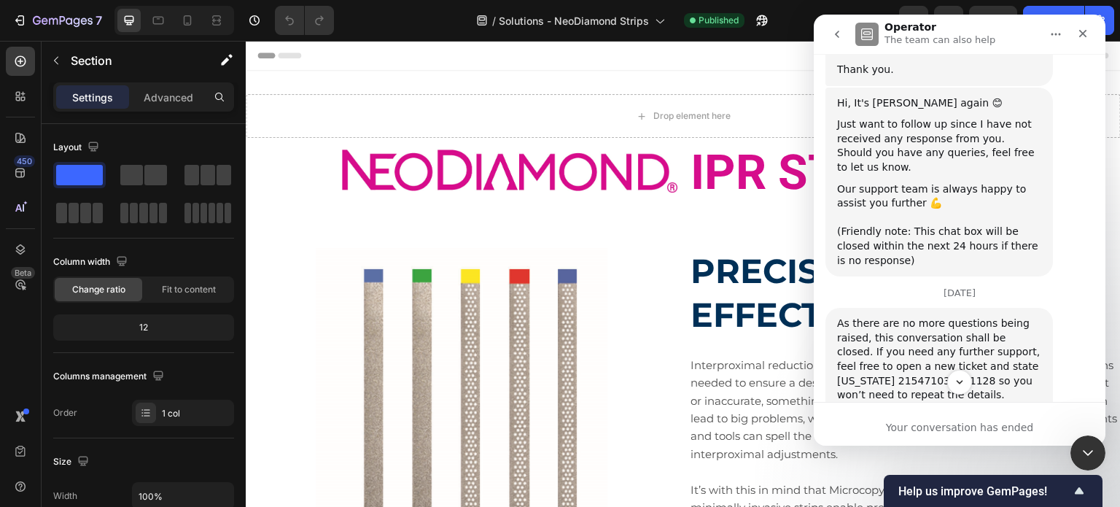
click at [950, 428] on div "Your conversation has ended" at bounding box center [960, 427] width 292 height 15
click at [960, 382] on icon "Scroll to bottom" at bounding box center [959, 381] width 13 height 13
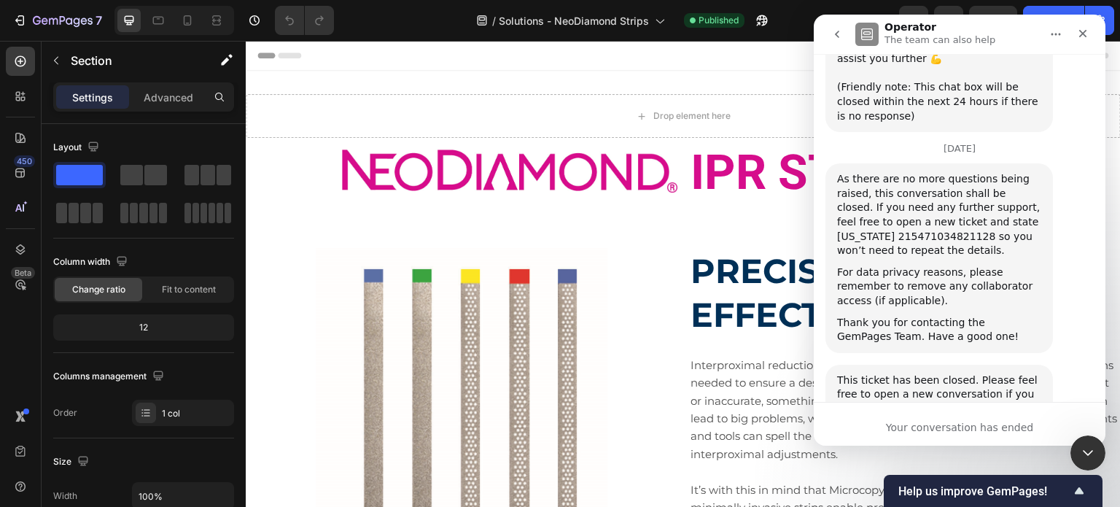
scroll to position [2643, 0]
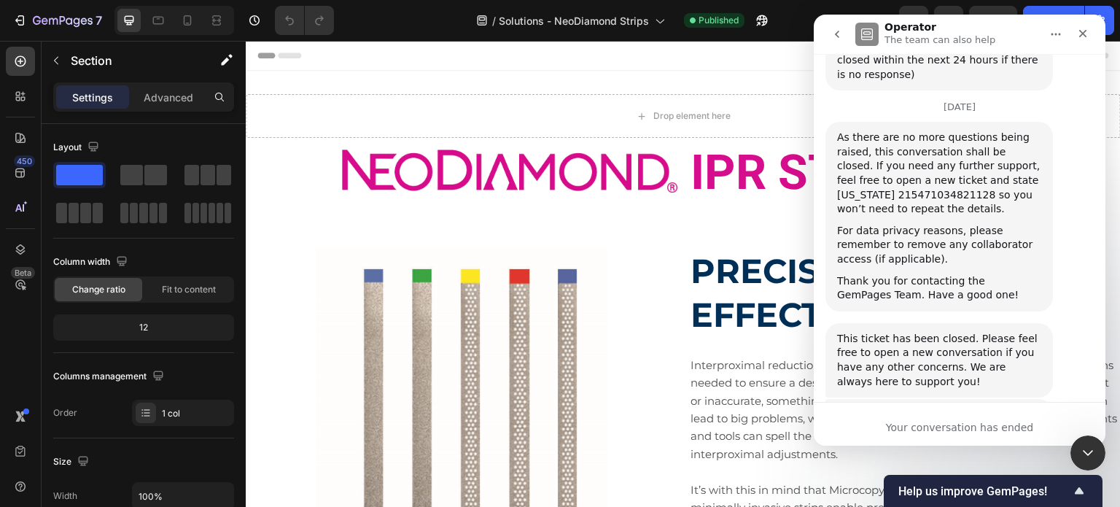
type textarea "t"
type textarea "Thank yu"
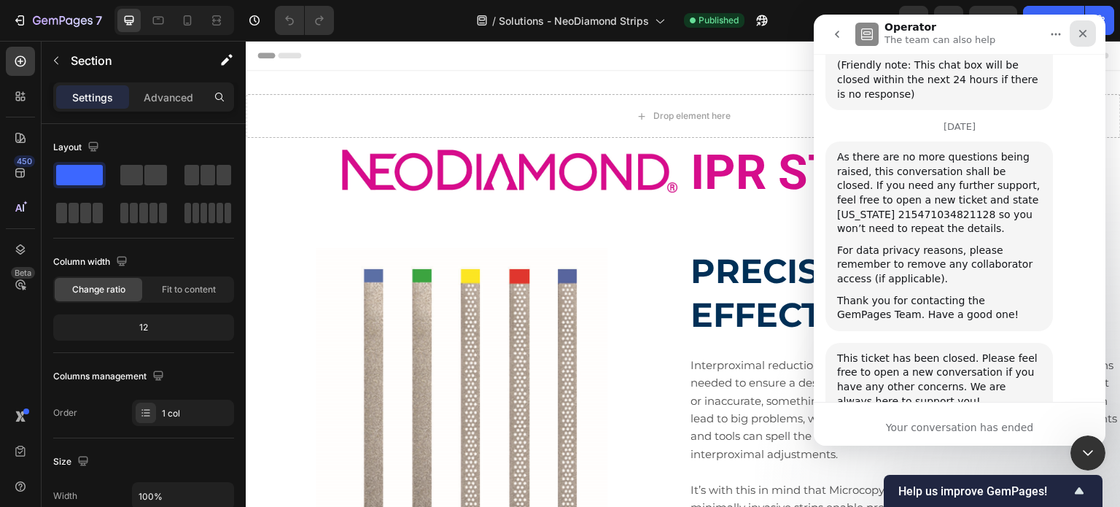
click at [1079, 36] on icon "Close" at bounding box center [1083, 34] width 8 height 8
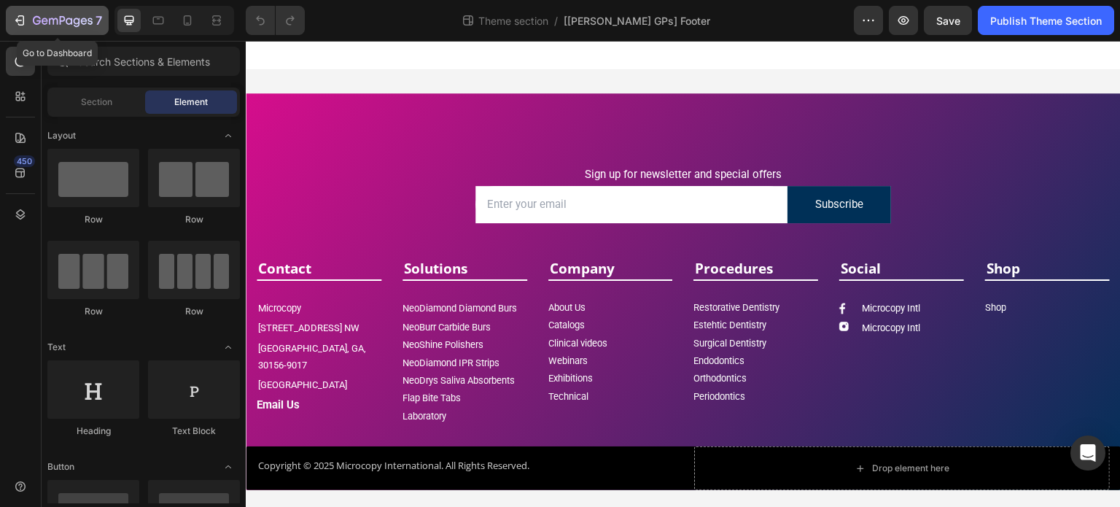
click at [16, 16] on icon "button" at bounding box center [19, 20] width 15 height 15
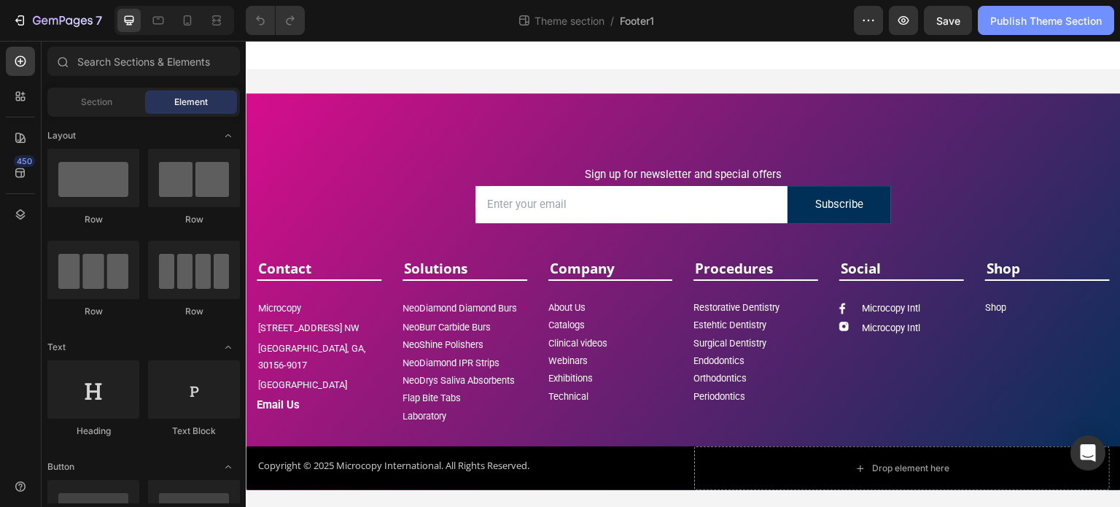
click at [1040, 23] on div "Publish Theme Section" at bounding box center [1046, 20] width 112 height 15
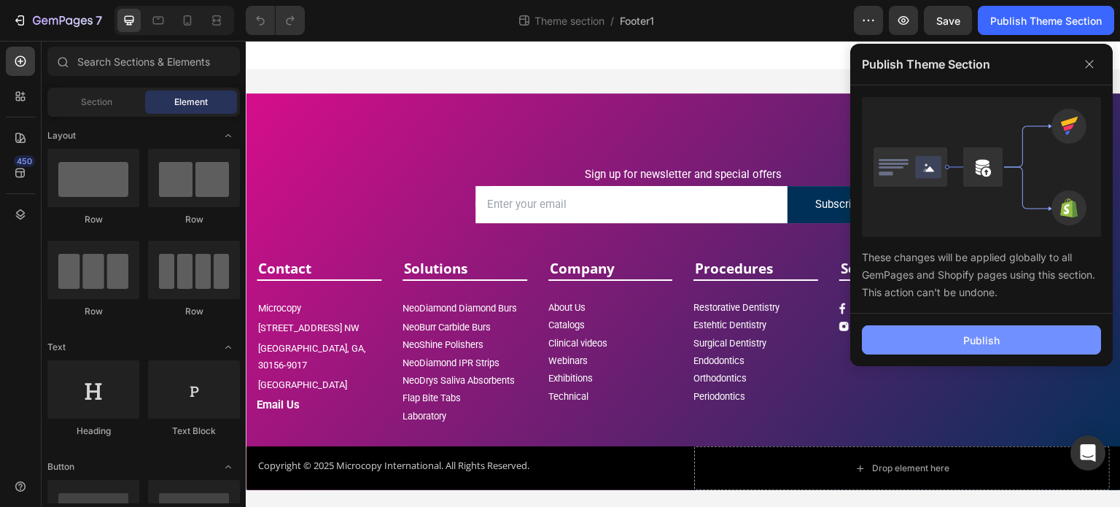
click at [955, 336] on button "Publish" at bounding box center [981, 339] width 239 height 29
